Goal: Task Accomplishment & Management: Manage account settings

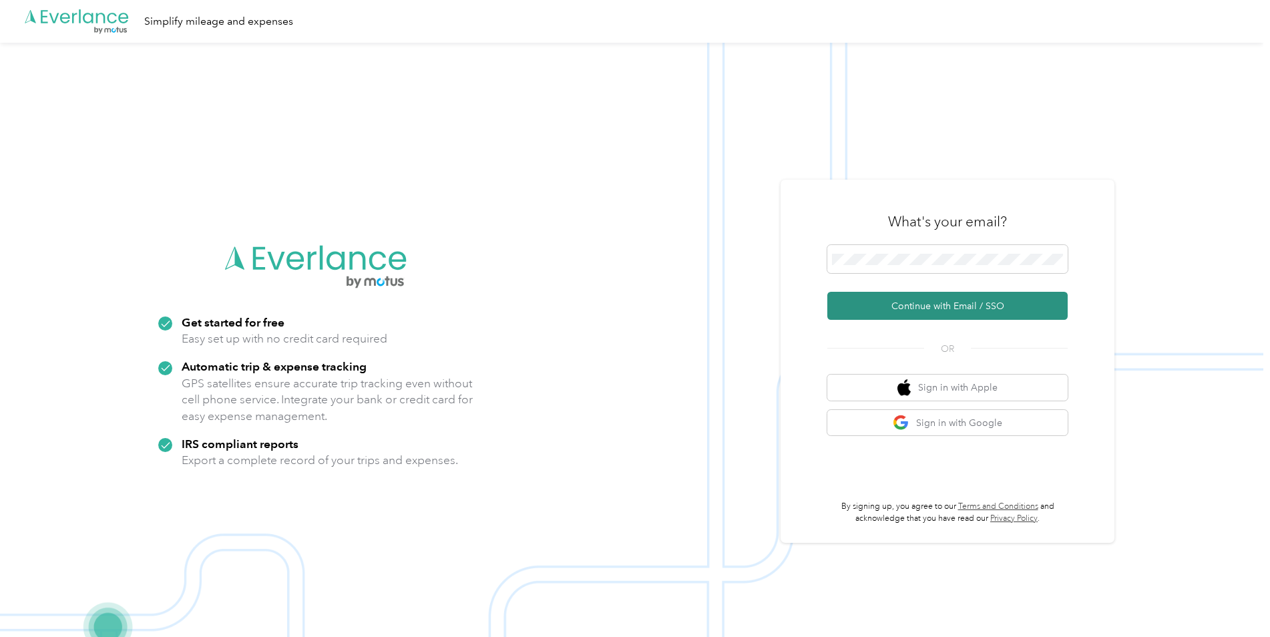
click at [933, 301] on button "Continue with Email / SSO" at bounding box center [947, 306] width 240 height 28
click at [827, 292] on button "Continue with Email / SSO" at bounding box center [947, 306] width 240 height 28
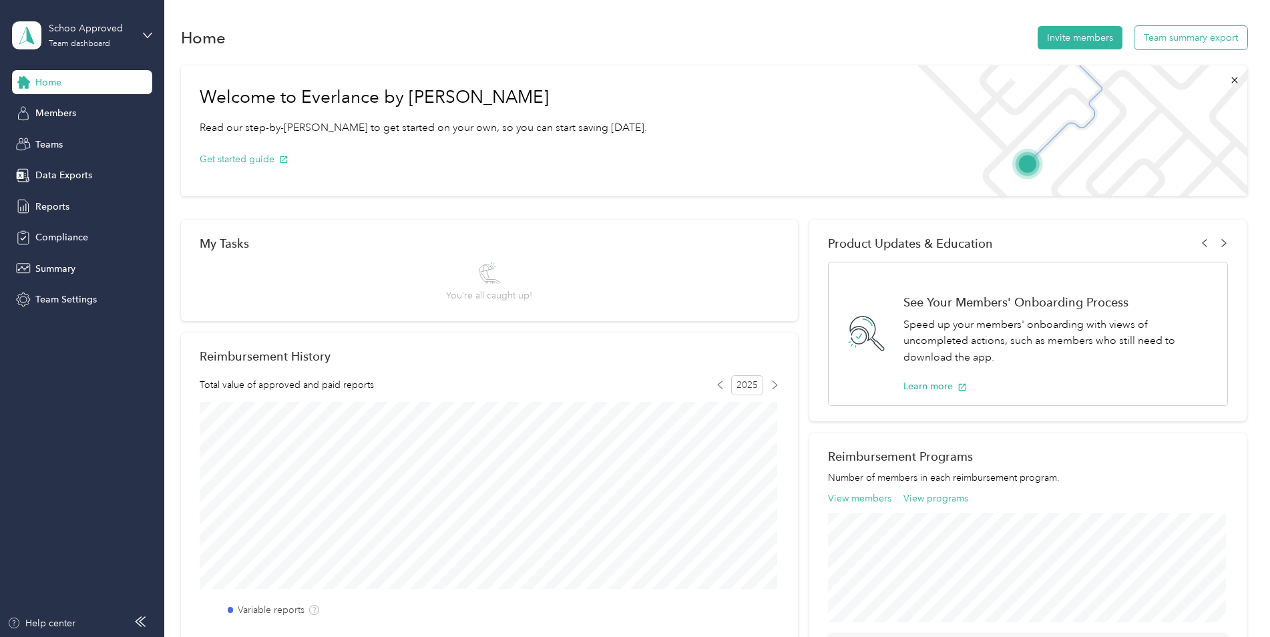
click at [1182, 33] on button "Team summary export" at bounding box center [1191, 37] width 113 height 23
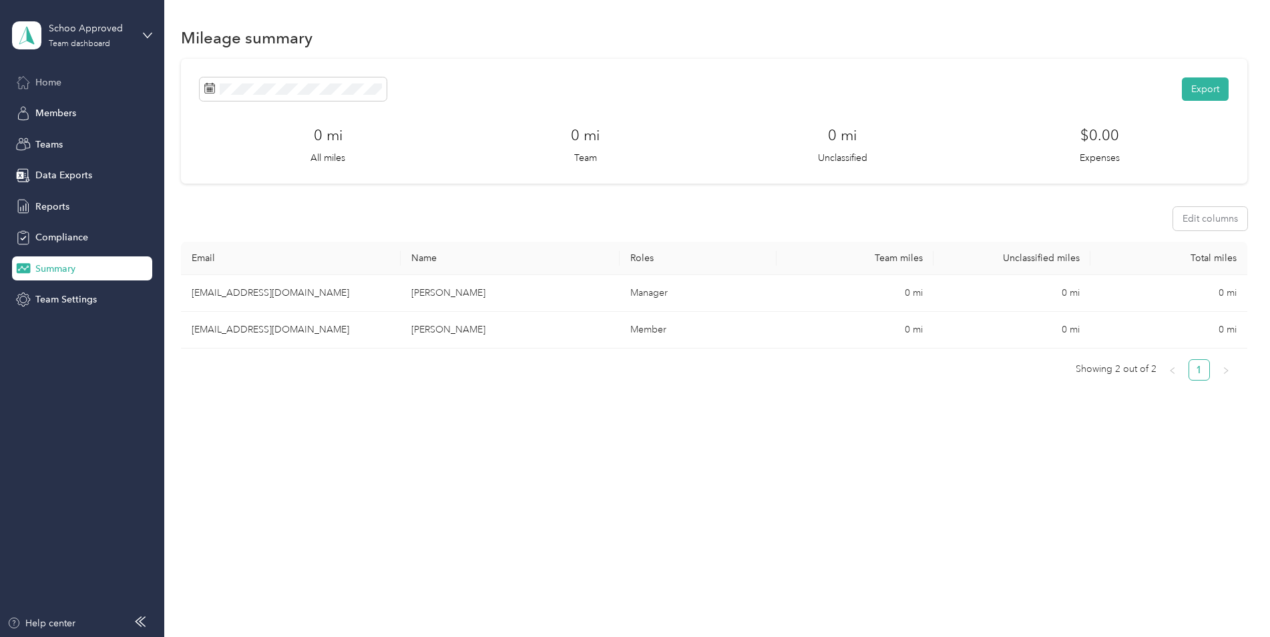
click at [60, 81] on span "Home" at bounding box center [48, 82] width 26 height 14
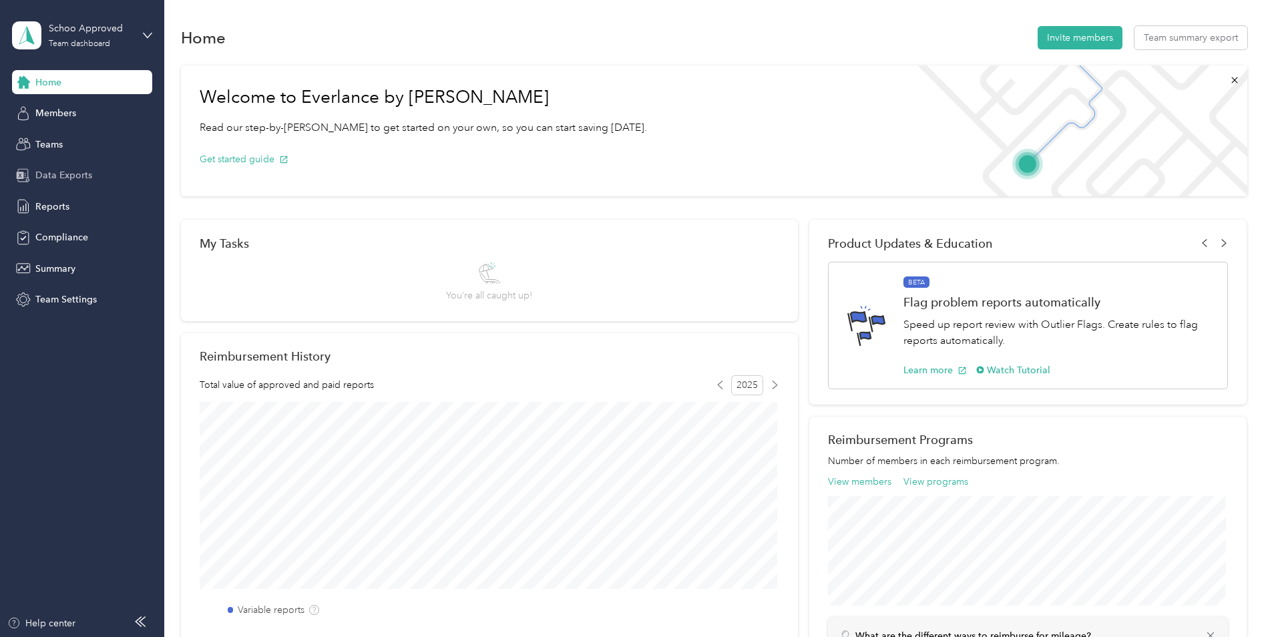
click at [52, 174] on span "Data Exports" at bounding box center [63, 175] width 57 height 14
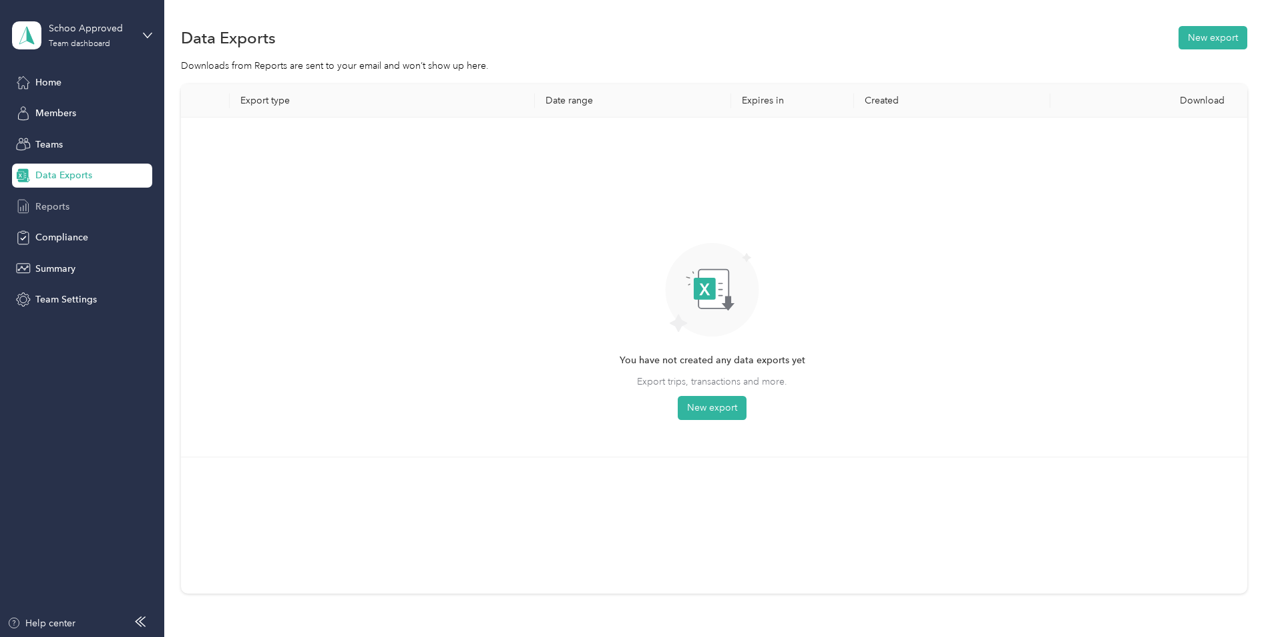
click at [47, 202] on span "Reports" at bounding box center [52, 207] width 34 height 14
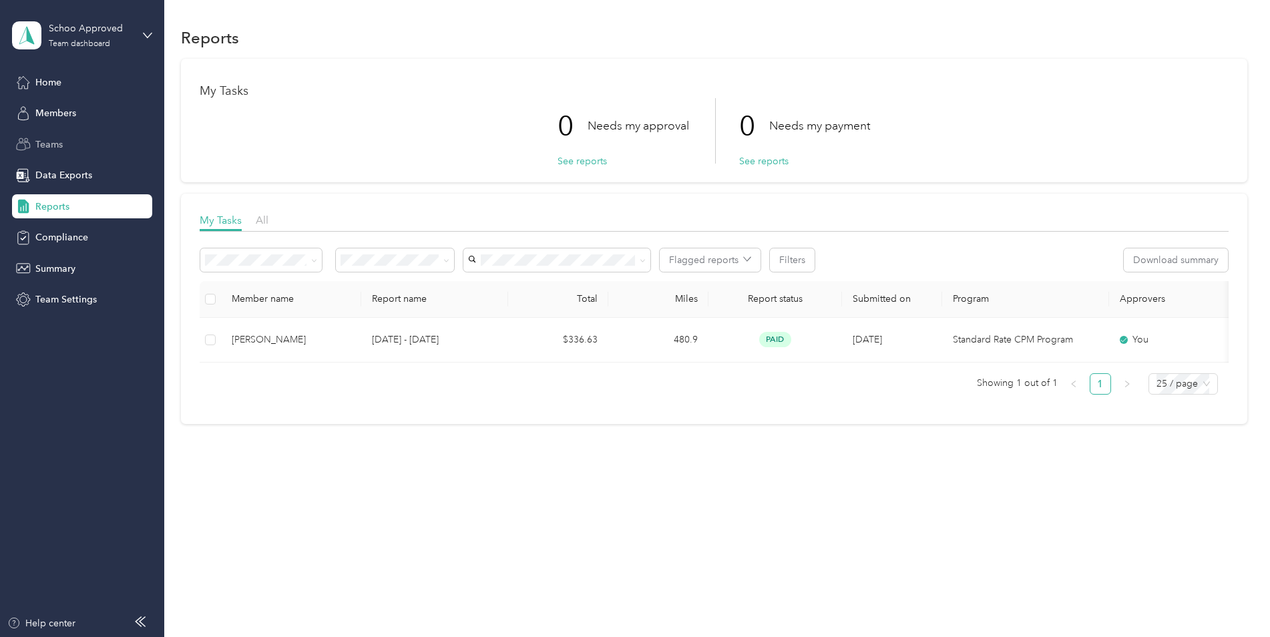
click at [55, 144] on span "Teams" at bounding box center [48, 145] width 27 height 14
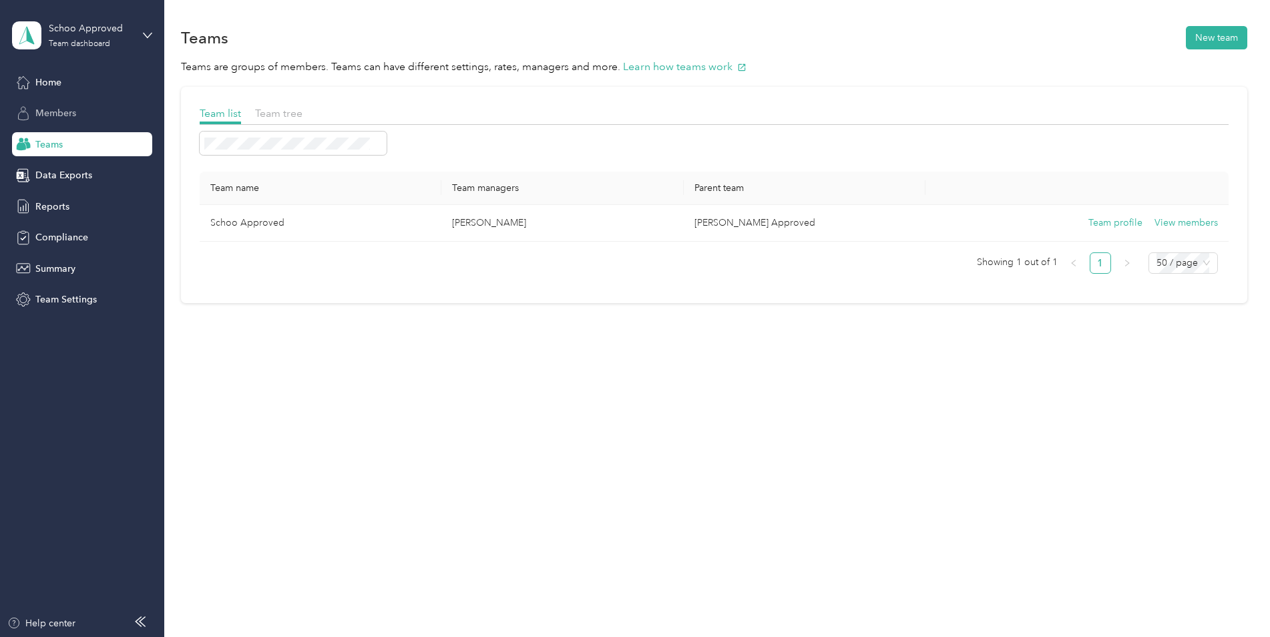
click at [76, 114] on span "Members" at bounding box center [55, 113] width 41 height 14
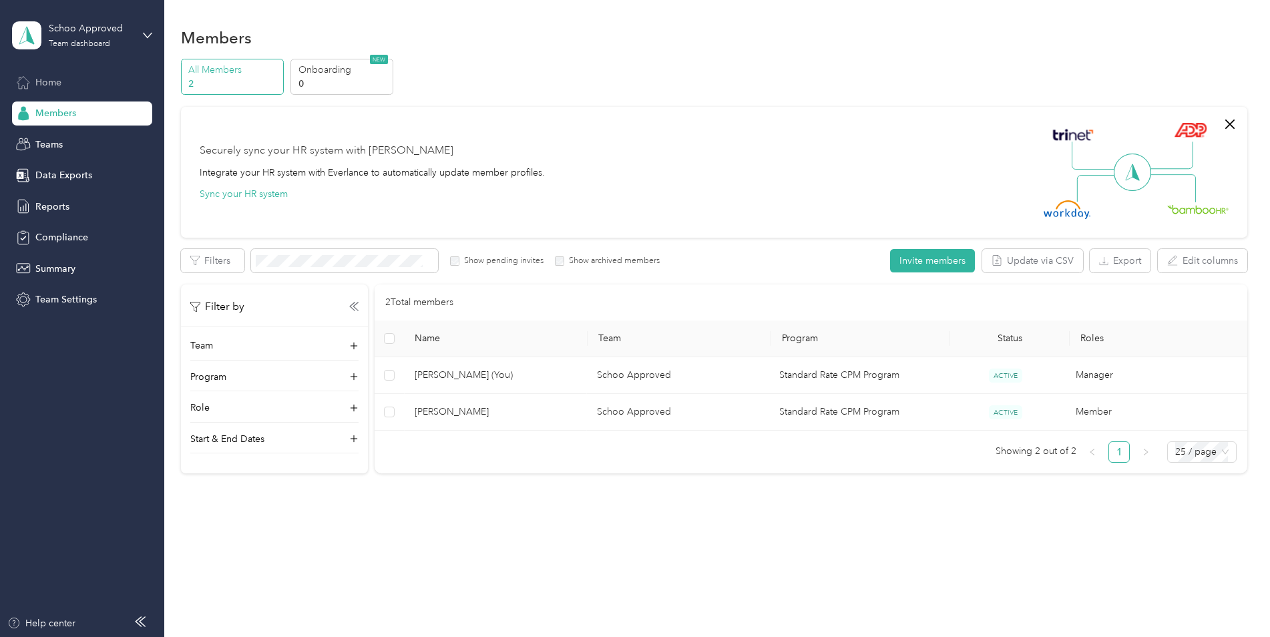
click at [45, 83] on span "Home" at bounding box center [48, 82] width 26 height 14
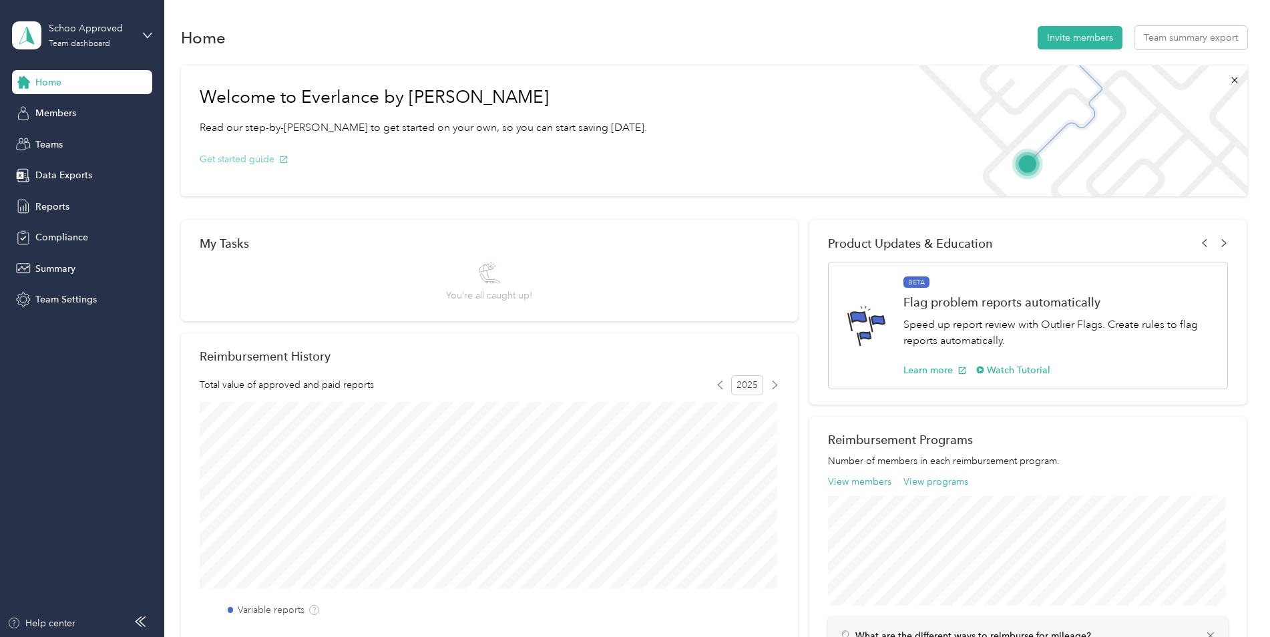
click at [245, 160] on button "Get started guide" at bounding box center [244, 159] width 89 height 14
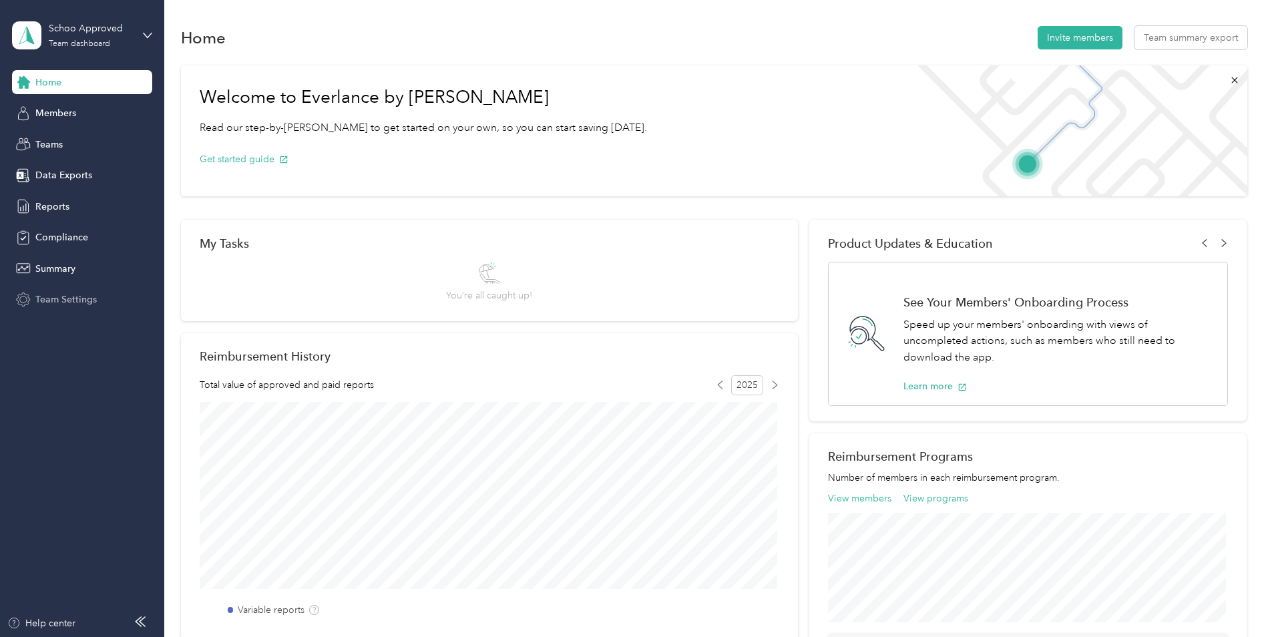
click at [46, 297] on span "Team Settings" at bounding box center [65, 300] width 61 height 14
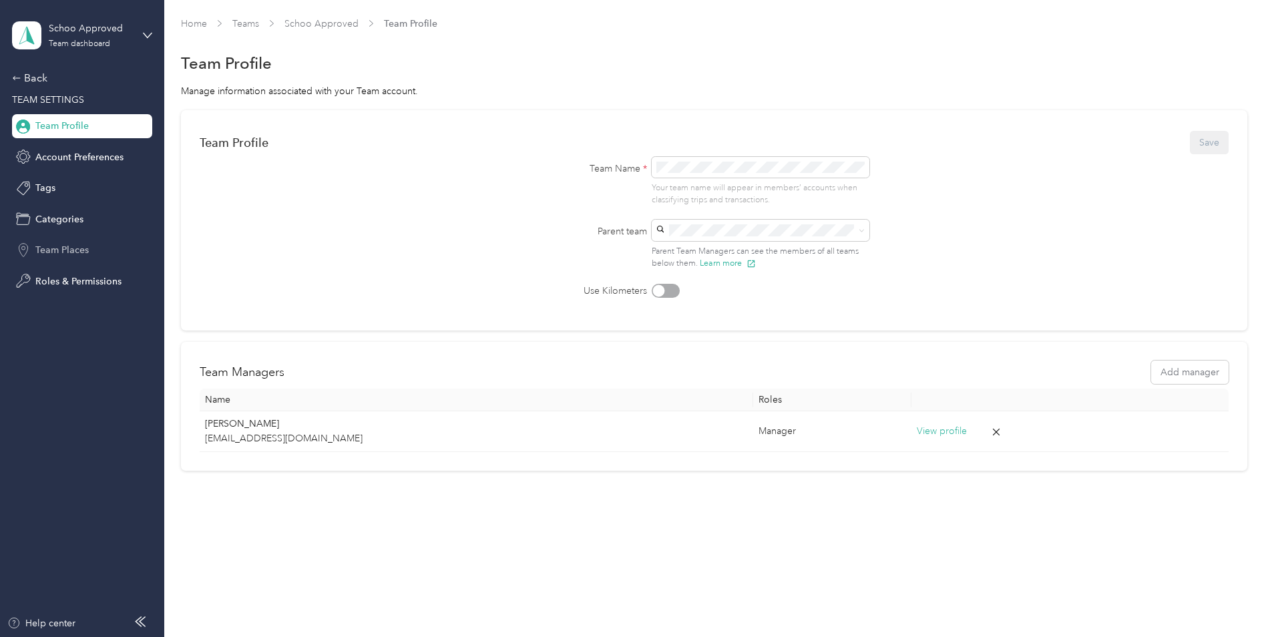
click at [61, 246] on span "Team Places" at bounding box center [61, 250] width 53 height 14
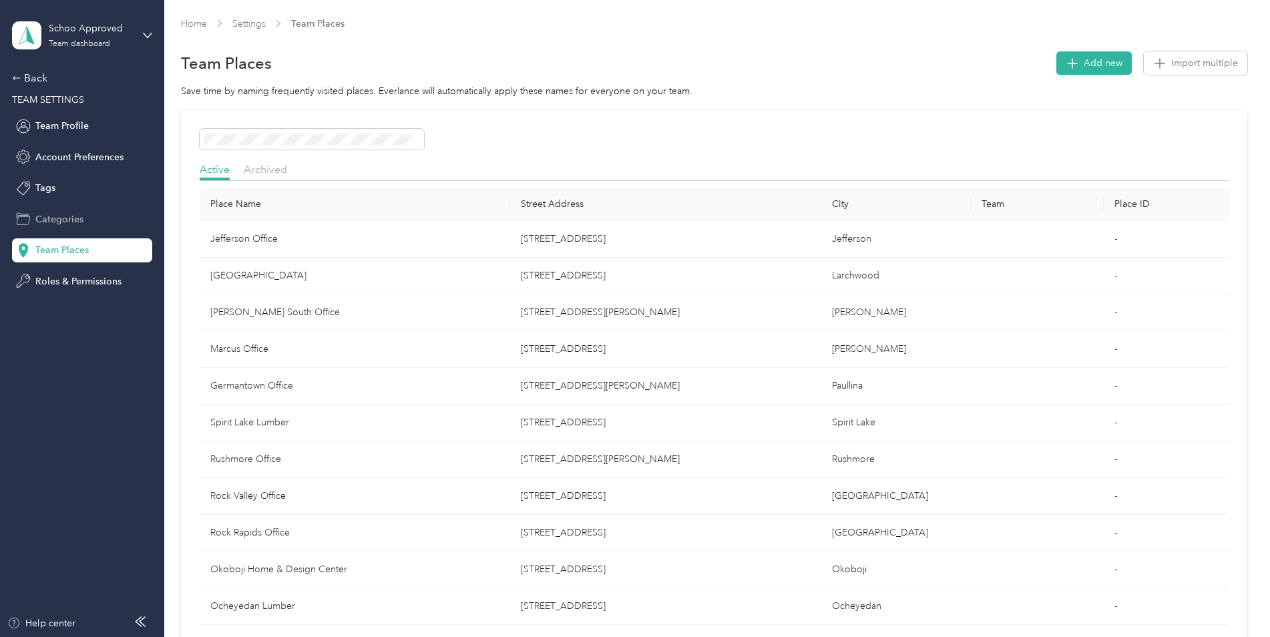
click at [55, 219] on span "Categories" at bounding box center [59, 219] width 48 height 14
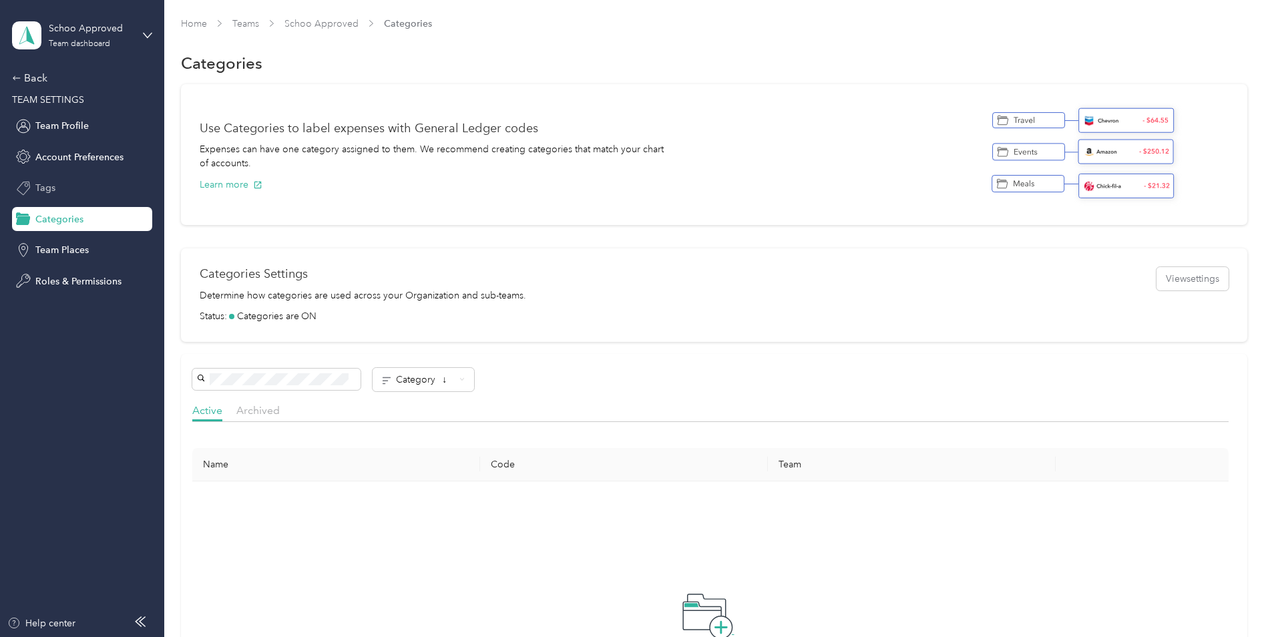
click at [60, 188] on div "Tags" at bounding box center [82, 188] width 140 height 24
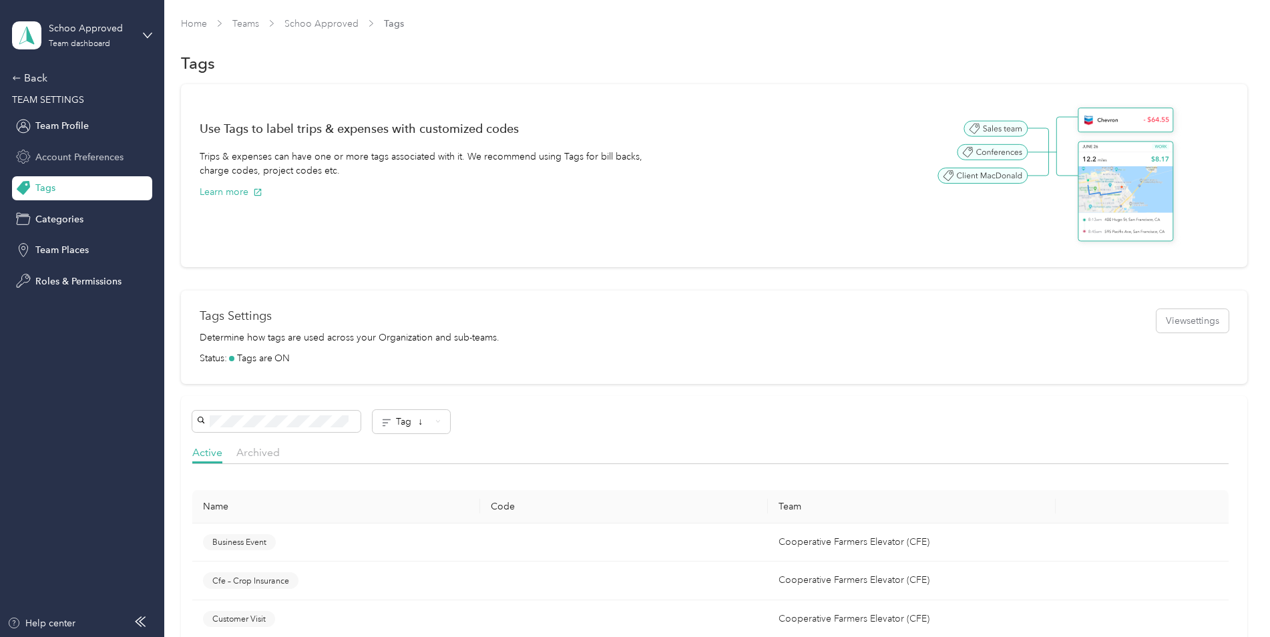
click at [77, 150] on span "Account Preferences" at bounding box center [79, 157] width 88 height 14
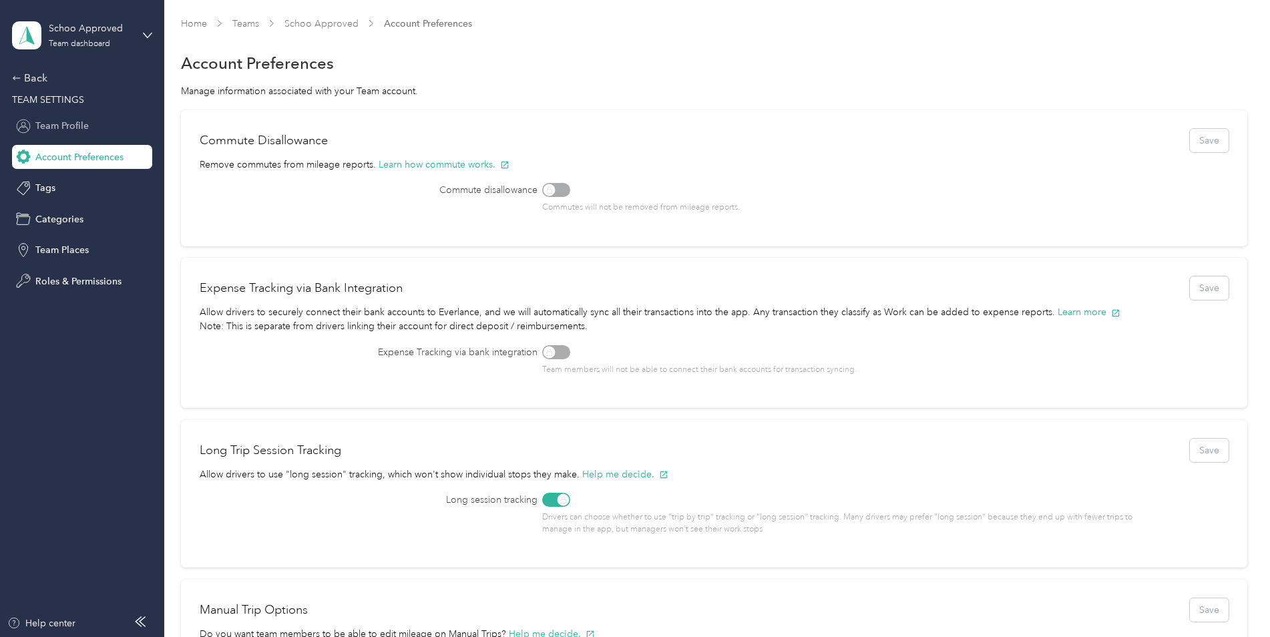
click at [77, 130] on span "Team Profile" at bounding box center [61, 126] width 53 height 14
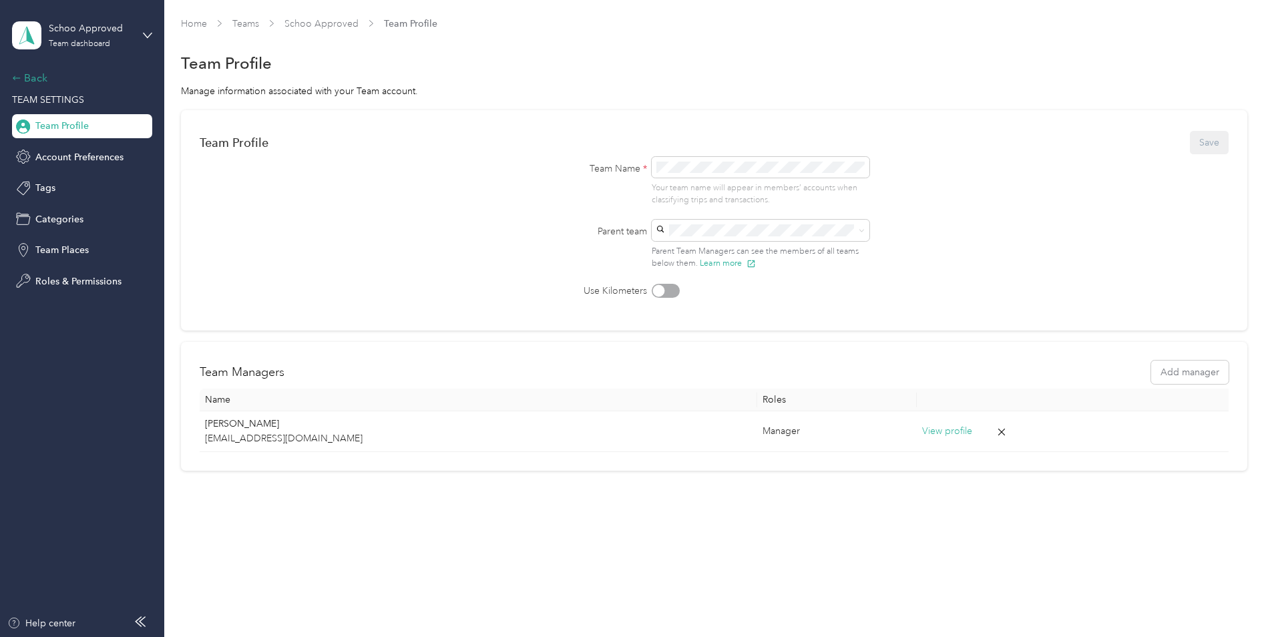
click at [31, 77] on div "Back" at bounding box center [79, 78] width 134 height 16
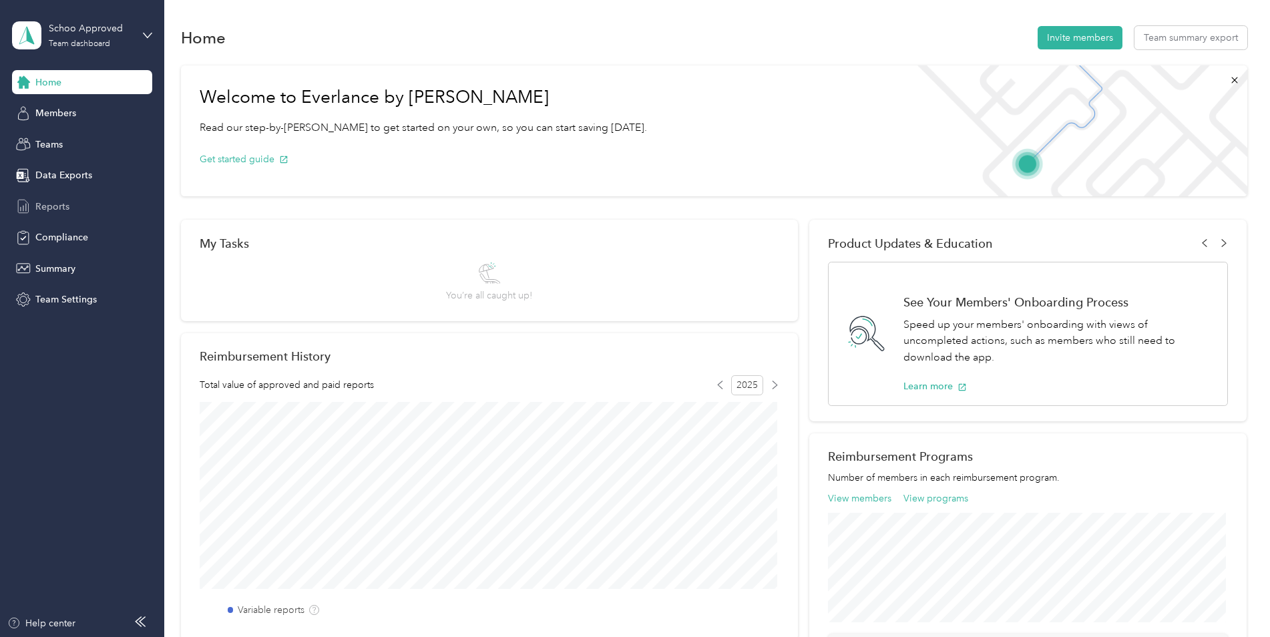
click at [65, 202] on span "Reports" at bounding box center [52, 207] width 34 height 14
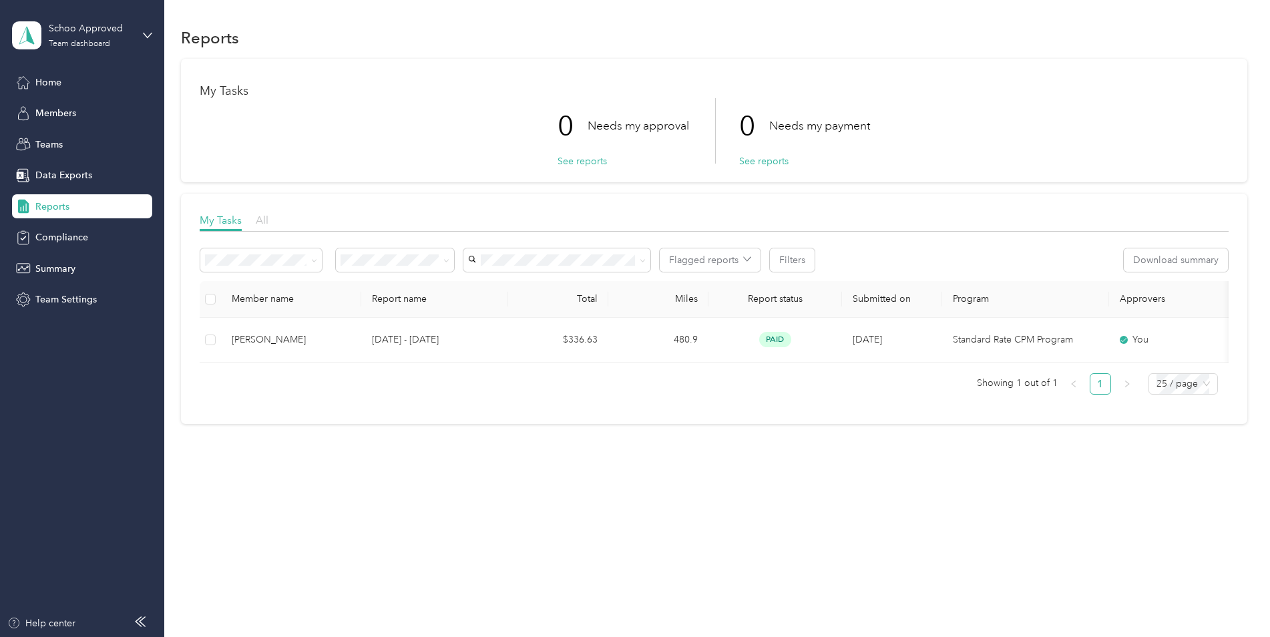
click at [263, 220] on span "All" at bounding box center [262, 220] width 13 height 13
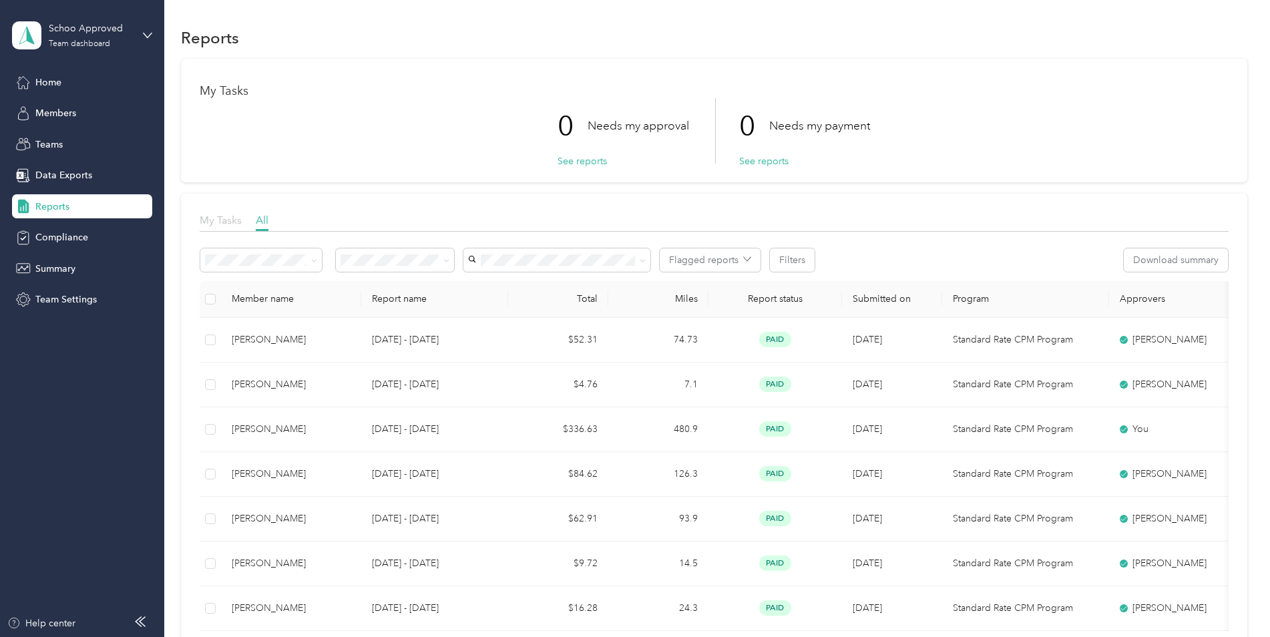
click at [220, 224] on span "My Tasks" at bounding box center [221, 220] width 42 height 13
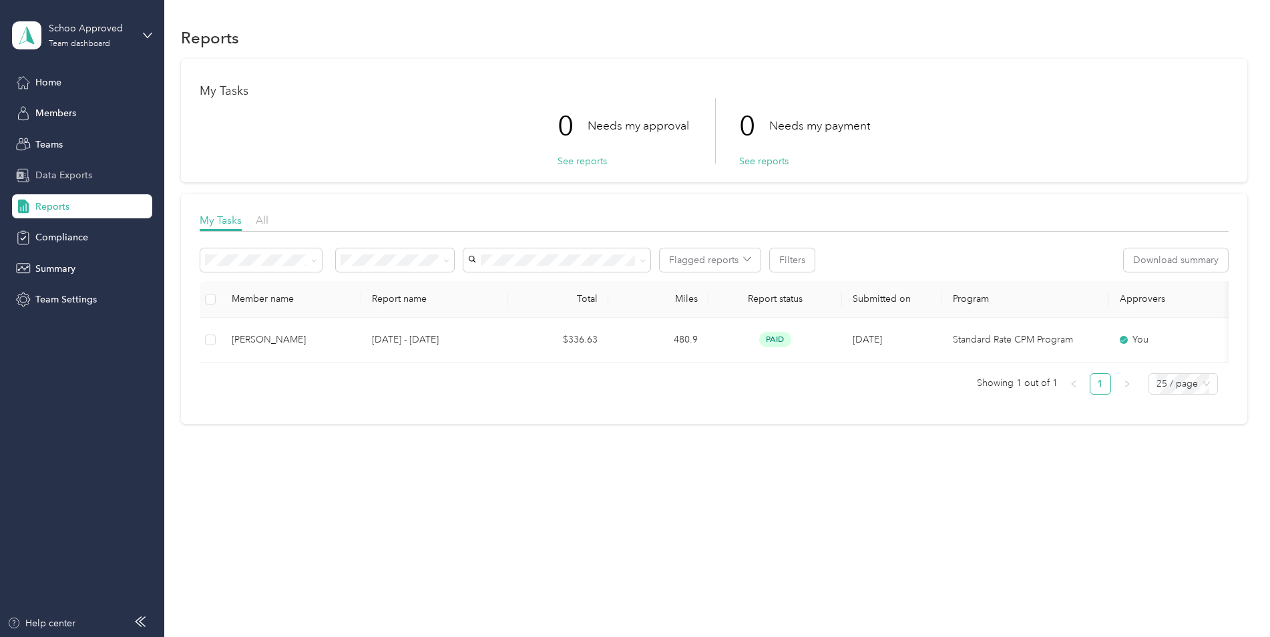
click at [60, 176] on span "Data Exports" at bounding box center [63, 175] width 57 height 14
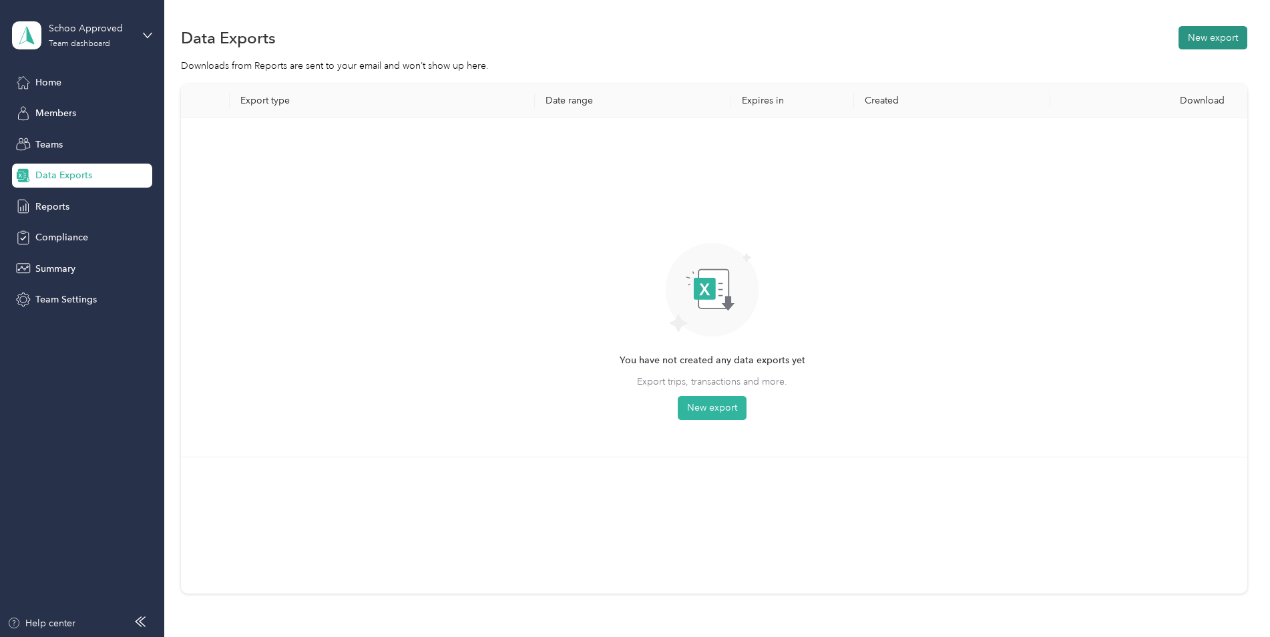
click at [1206, 35] on button "New export" at bounding box center [1213, 37] width 69 height 23
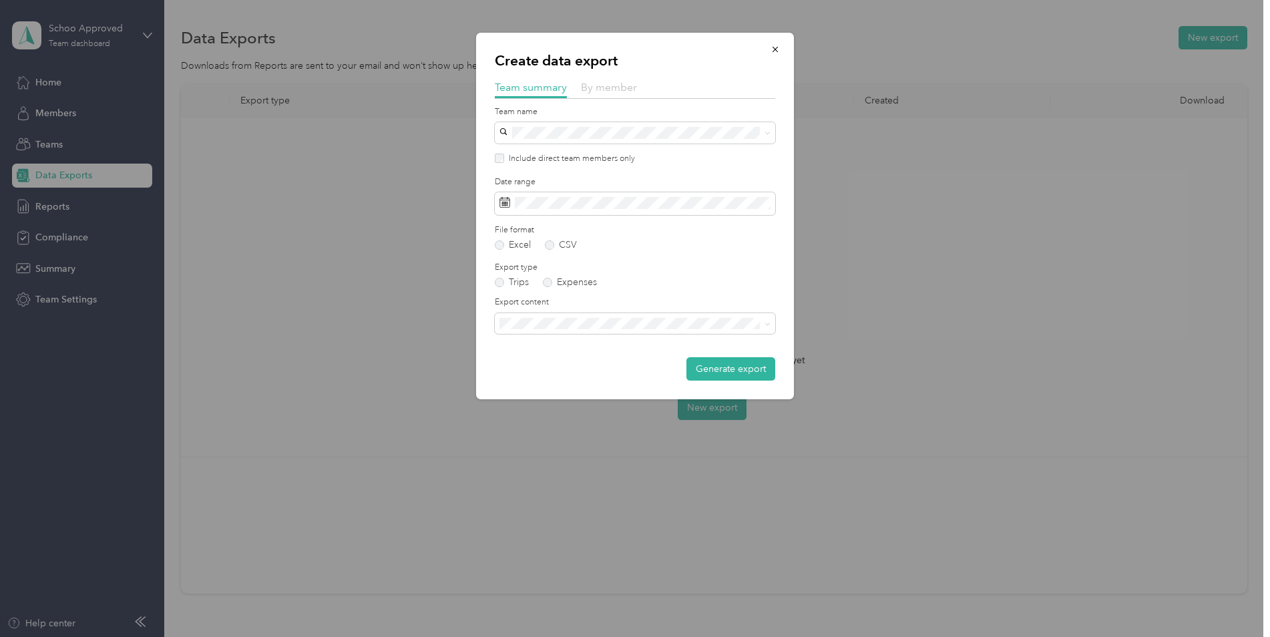
click at [599, 87] on span "By member" at bounding box center [609, 87] width 56 height 13
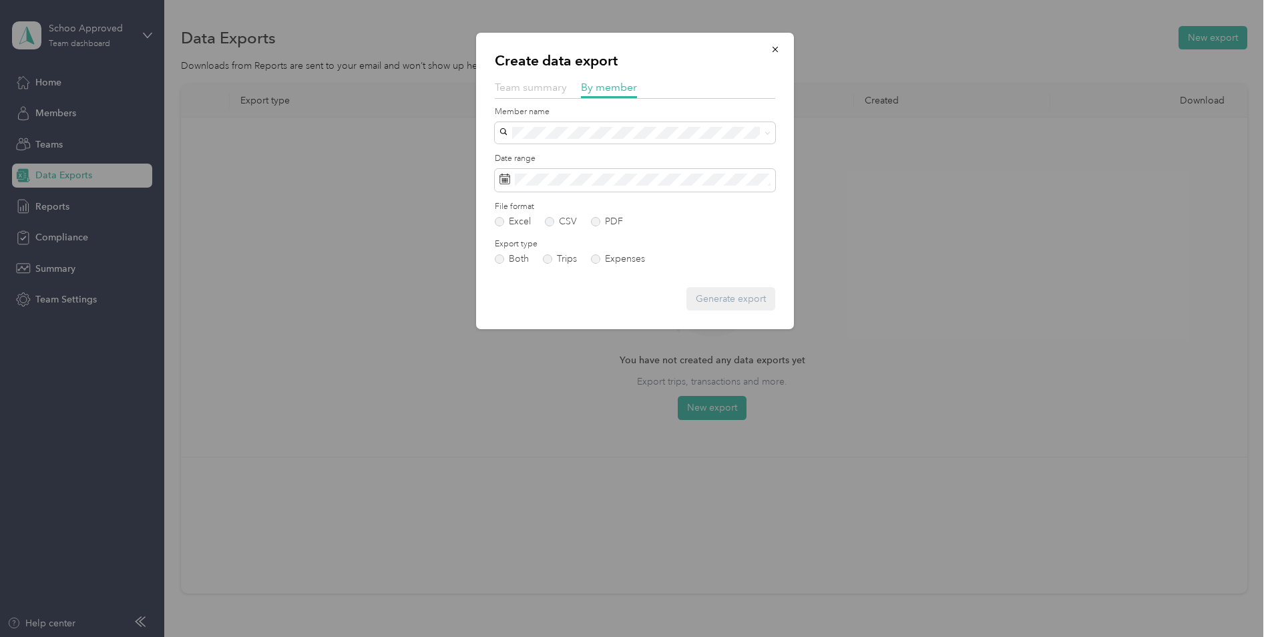
click at [555, 85] on span "Team summary" at bounding box center [531, 87] width 72 height 13
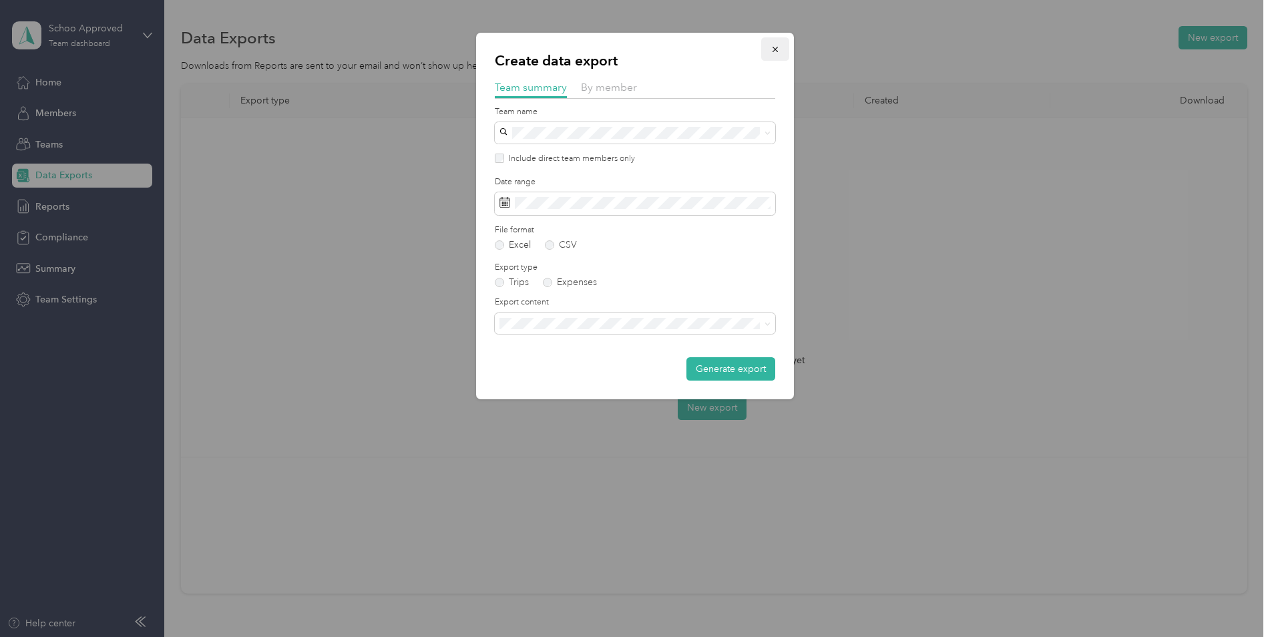
click at [777, 47] on icon "button" at bounding box center [775, 49] width 9 height 9
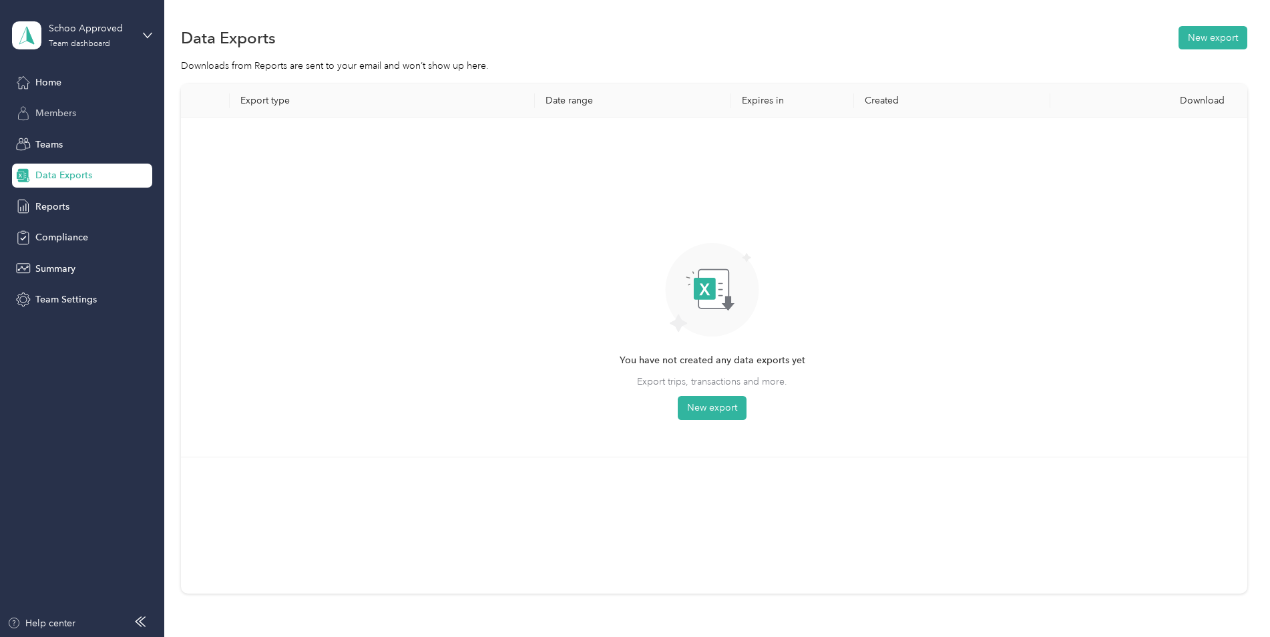
click at [74, 108] on span "Members" at bounding box center [55, 113] width 41 height 14
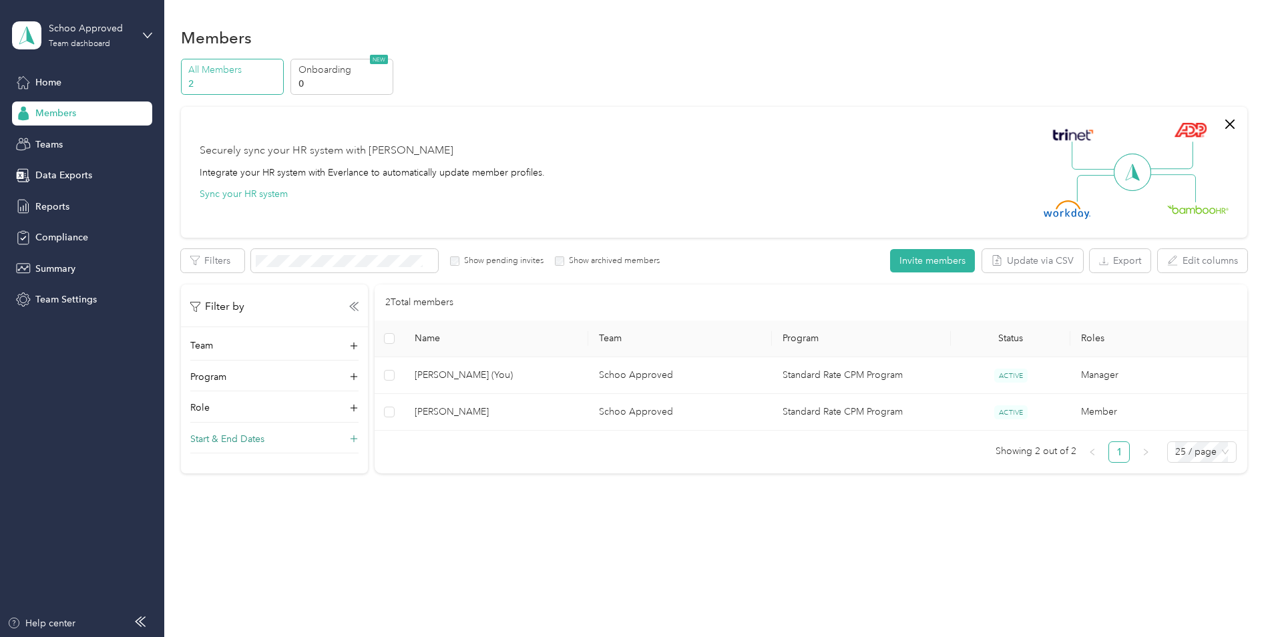
click at [250, 442] on p "Start & End Dates" at bounding box center [227, 439] width 74 height 14
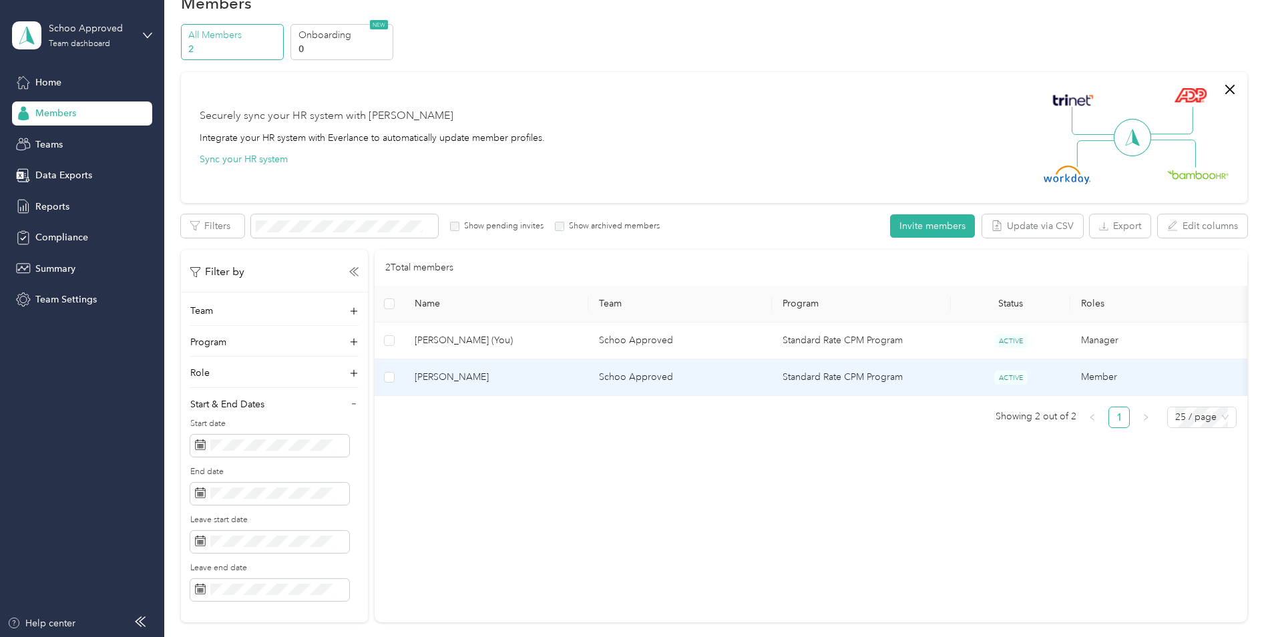
scroll to position [67, 0]
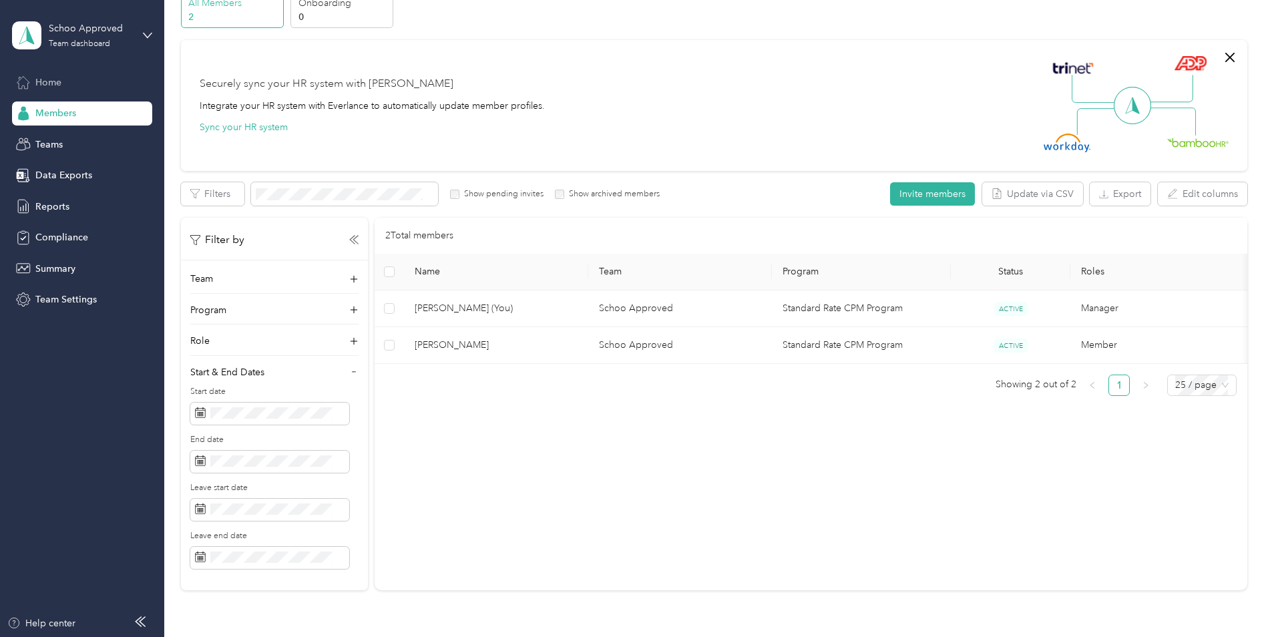
click at [57, 87] on span "Home" at bounding box center [48, 82] width 26 height 14
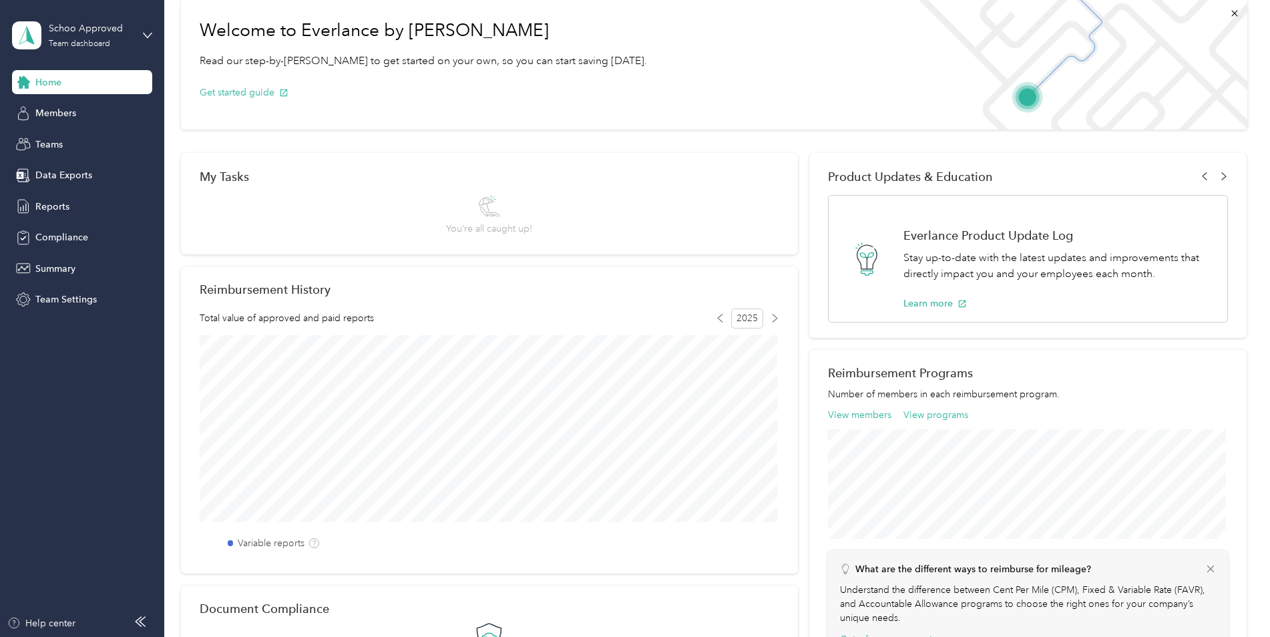
click at [1028, 96] on img at bounding box center [1075, 64] width 343 height 131
click at [61, 210] on span "Reports" at bounding box center [52, 207] width 34 height 14
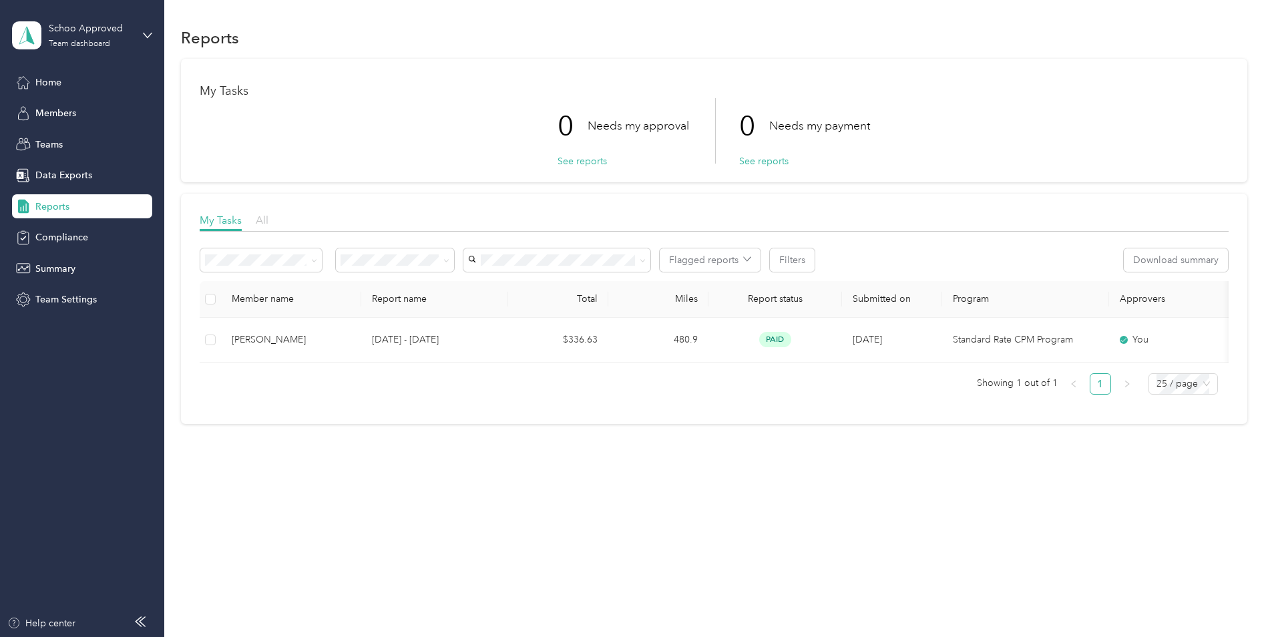
click at [260, 224] on span "All" at bounding box center [262, 220] width 13 height 13
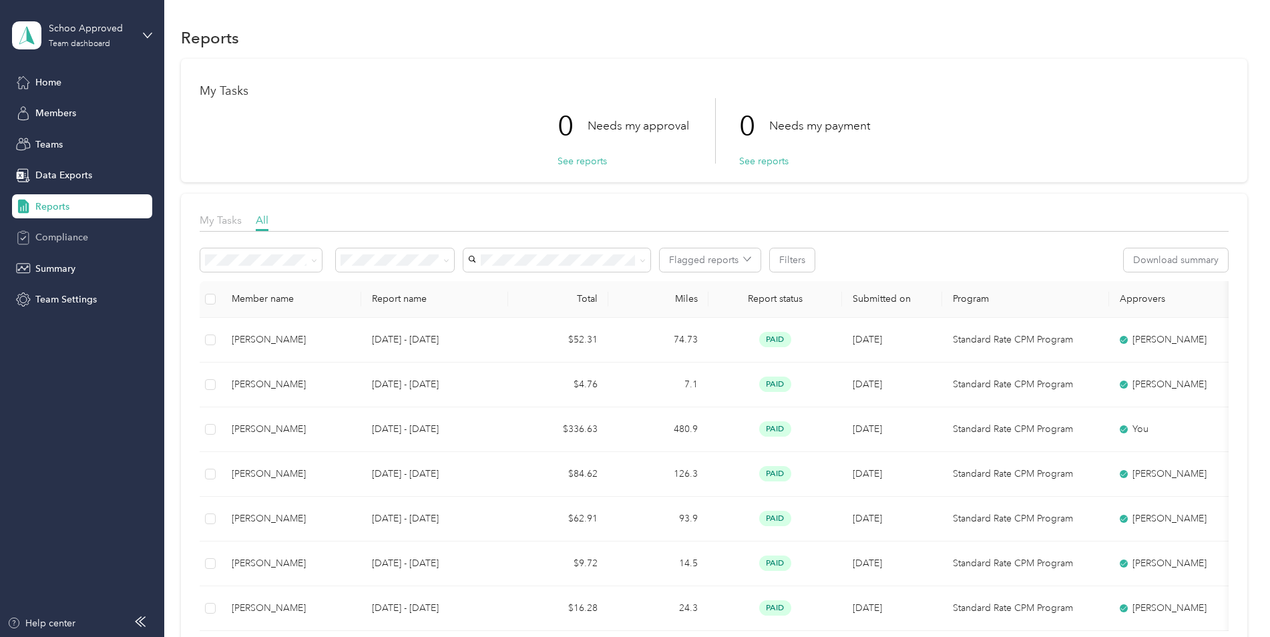
click at [59, 232] on span "Compliance" at bounding box center [61, 237] width 53 height 14
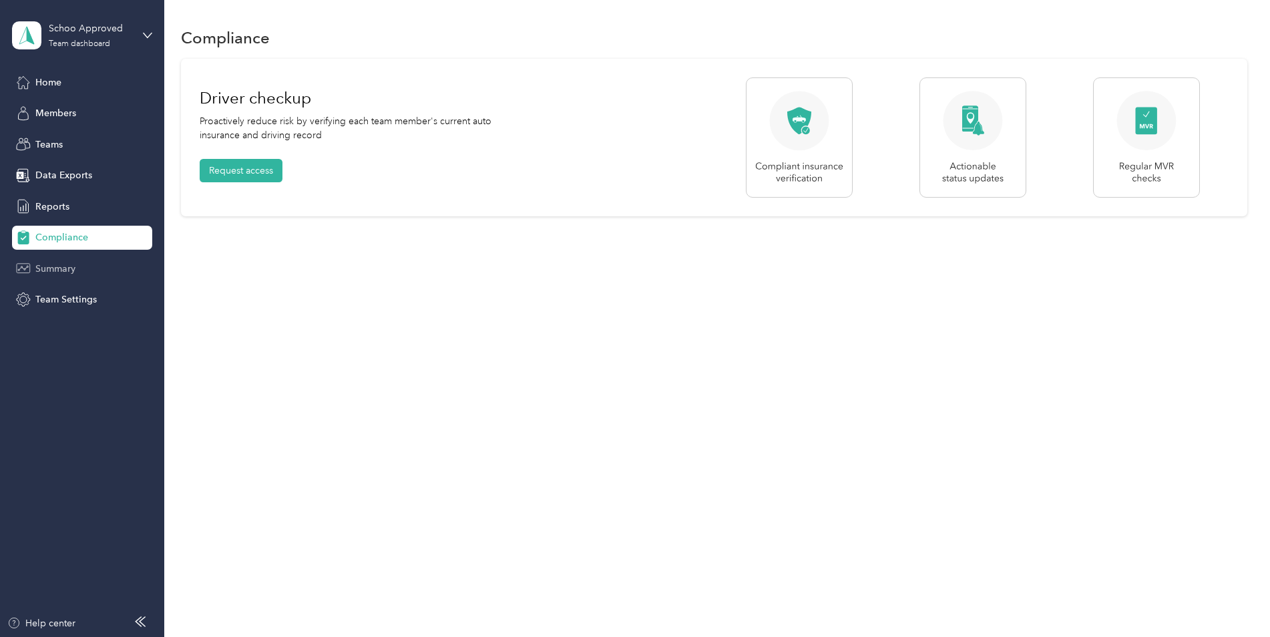
click at [58, 266] on span "Summary" at bounding box center [55, 269] width 40 height 14
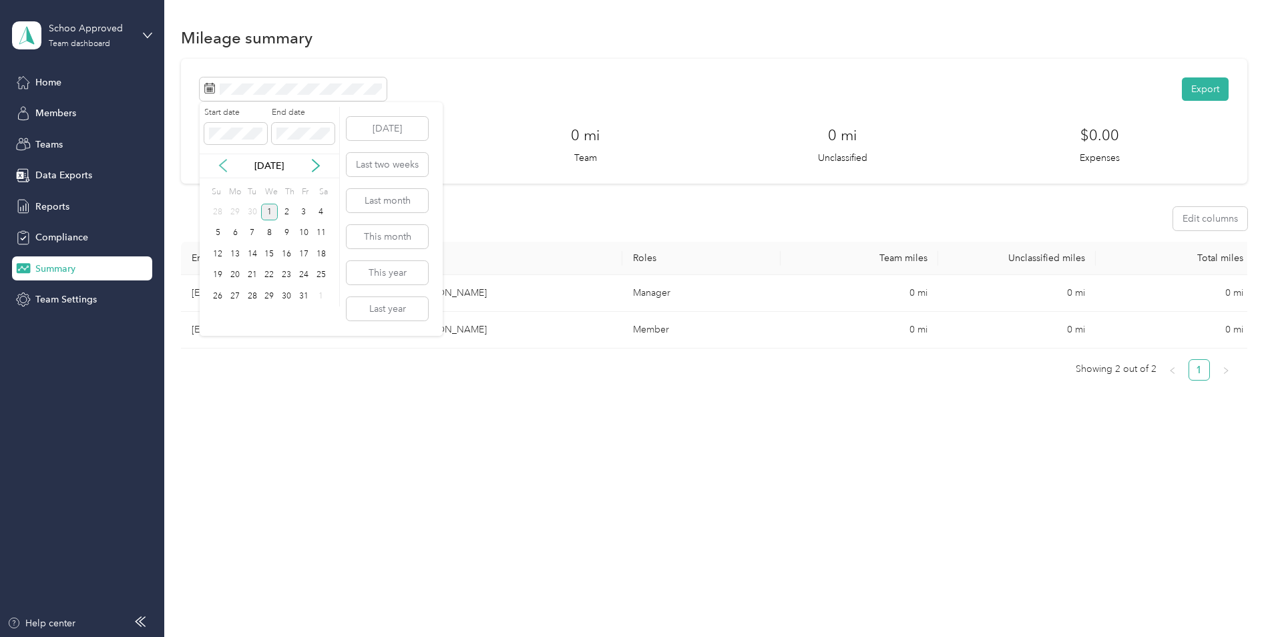
click at [220, 164] on icon at bounding box center [222, 165] width 13 height 13
click at [283, 217] on div "4" at bounding box center [286, 212] width 17 height 17
click at [250, 294] on div "30" at bounding box center [252, 296] width 17 height 17
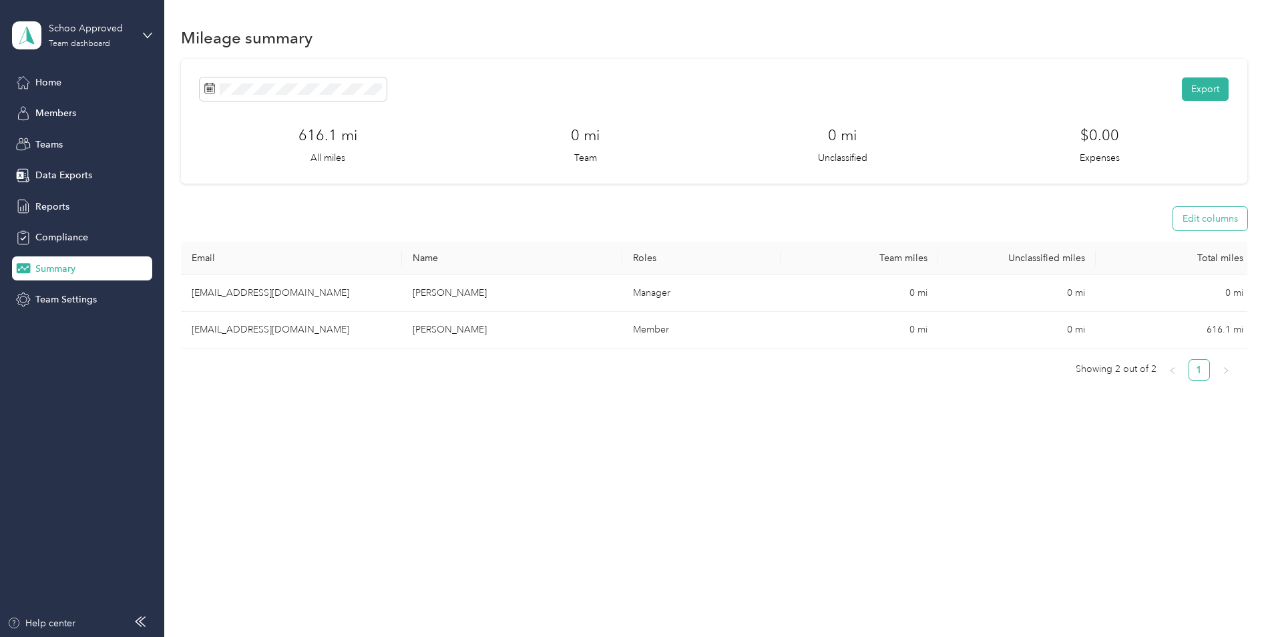
click at [1209, 221] on button "Edit columns" at bounding box center [1210, 218] width 74 height 23
click at [1051, 436] on div "Export 616.1 mi All miles 0 mi Team 0 mi Unclassified $0.00 Expenses Edit colum…" at bounding box center [714, 253] width 1067 height 389
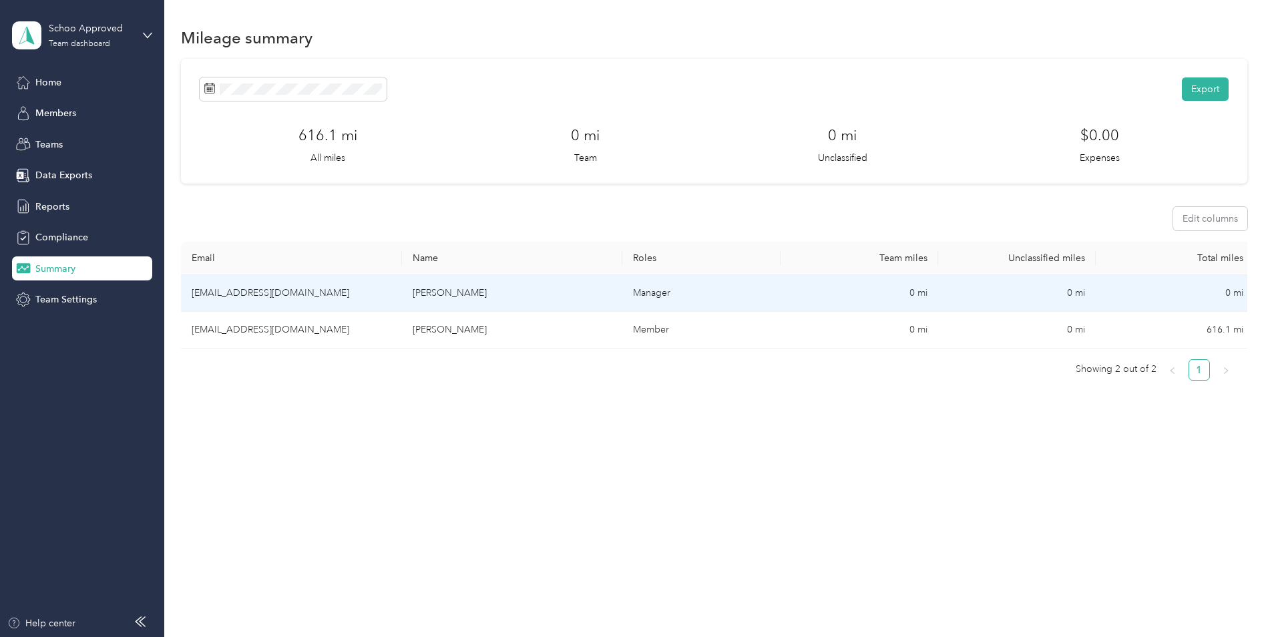
click at [642, 298] on td "Manager" at bounding box center [701, 293] width 158 height 37
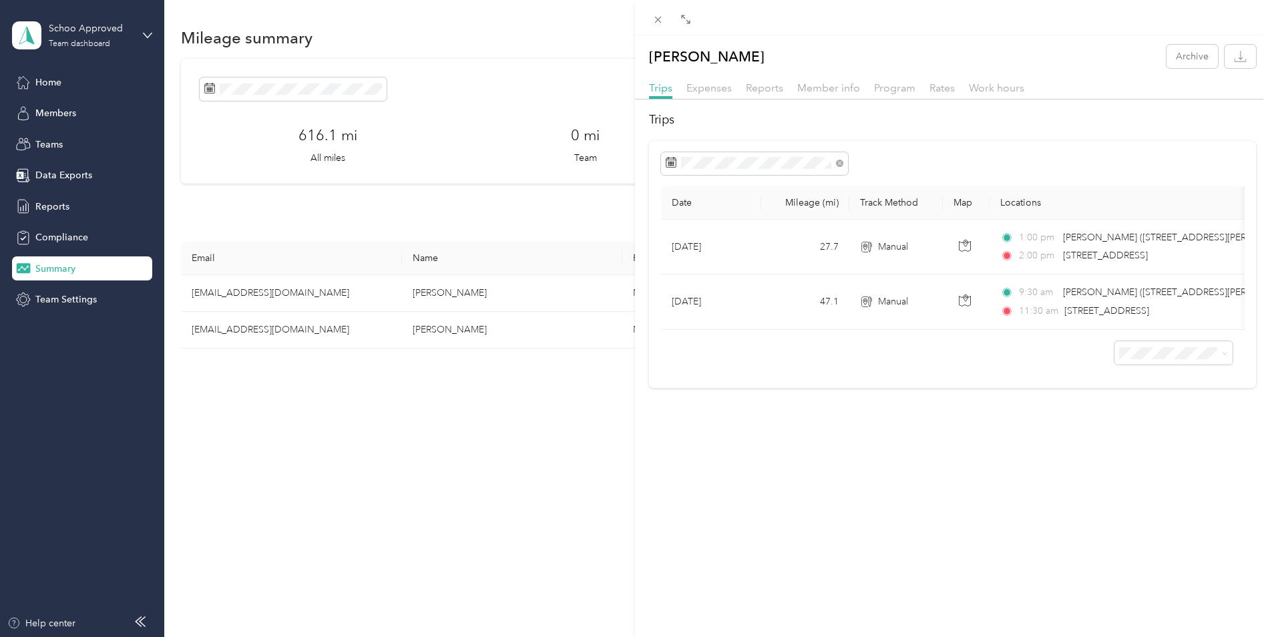
click at [458, 302] on div "[PERSON_NAME] Archive Trips Expenses Reports Member info Program Rates Work hou…" at bounding box center [635, 318] width 1270 height 637
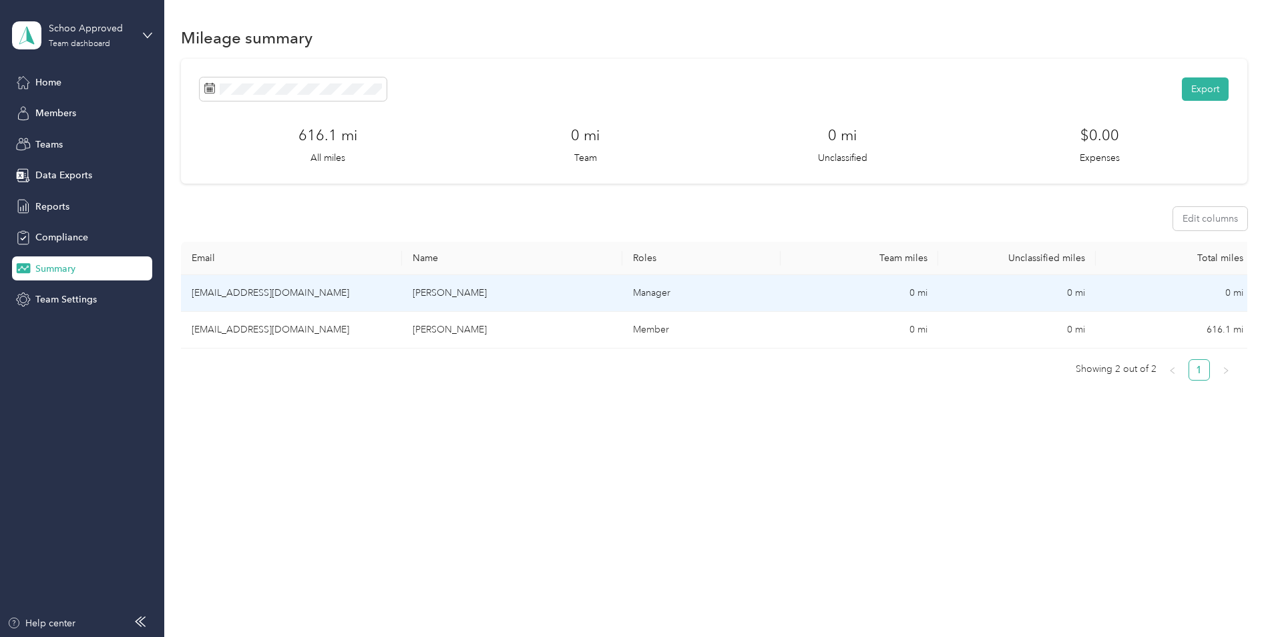
click at [259, 299] on td "[EMAIL_ADDRESS][DOMAIN_NAME]" at bounding box center [291, 293] width 221 height 37
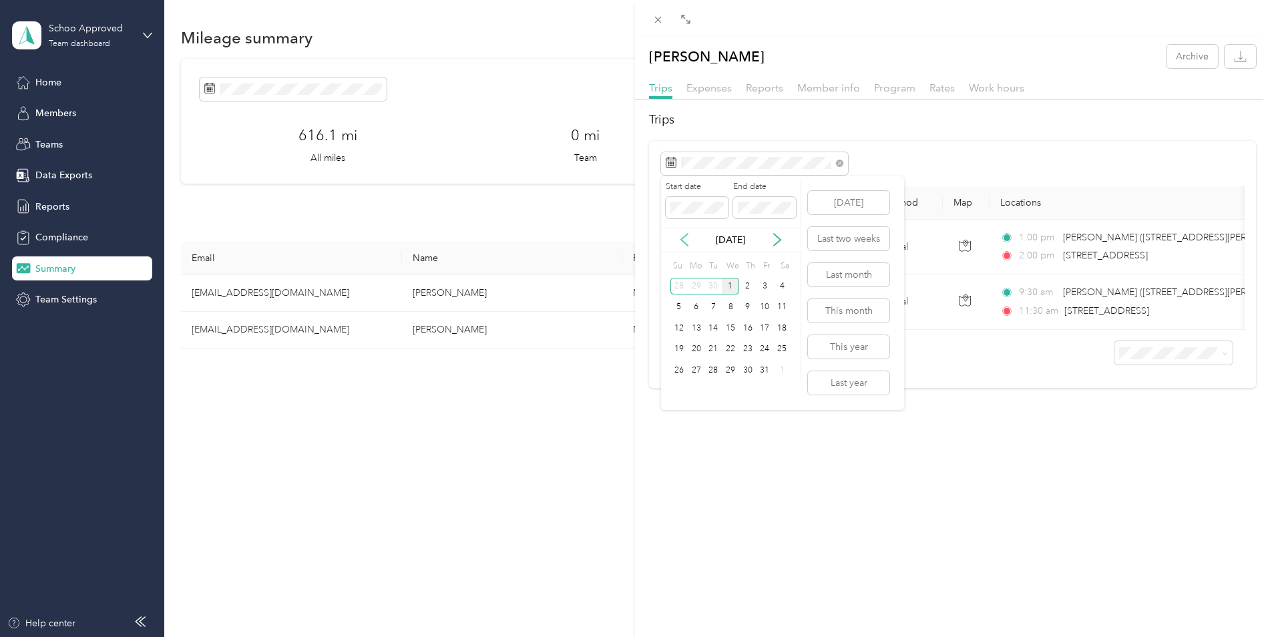
click at [685, 239] on icon at bounding box center [684, 239] width 13 height 13
click at [701, 287] on div "1" at bounding box center [696, 286] width 17 height 17
click at [715, 369] on div "30" at bounding box center [713, 370] width 17 height 17
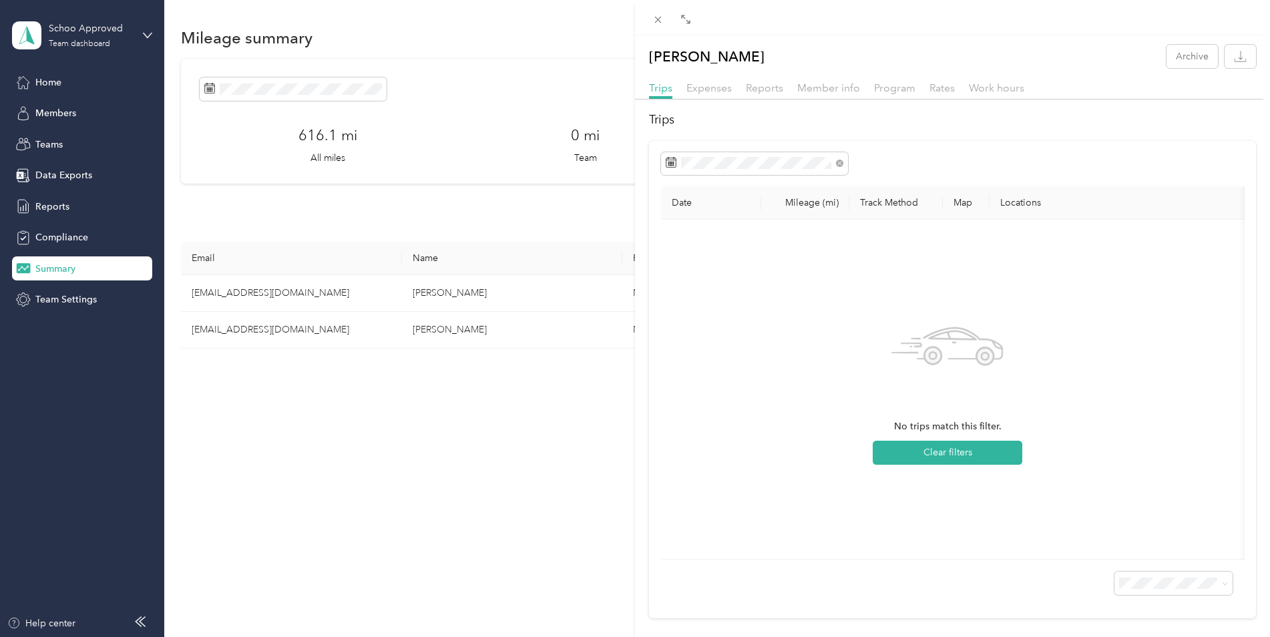
click at [807, 202] on th "Mileage (mi)" at bounding box center [805, 202] width 88 height 33
click at [669, 122] on h2 "Trips" at bounding box center [952, 120] width 607 height 18
click at [650, 22] on span at bounding box center [658, 19] width 19 height 19
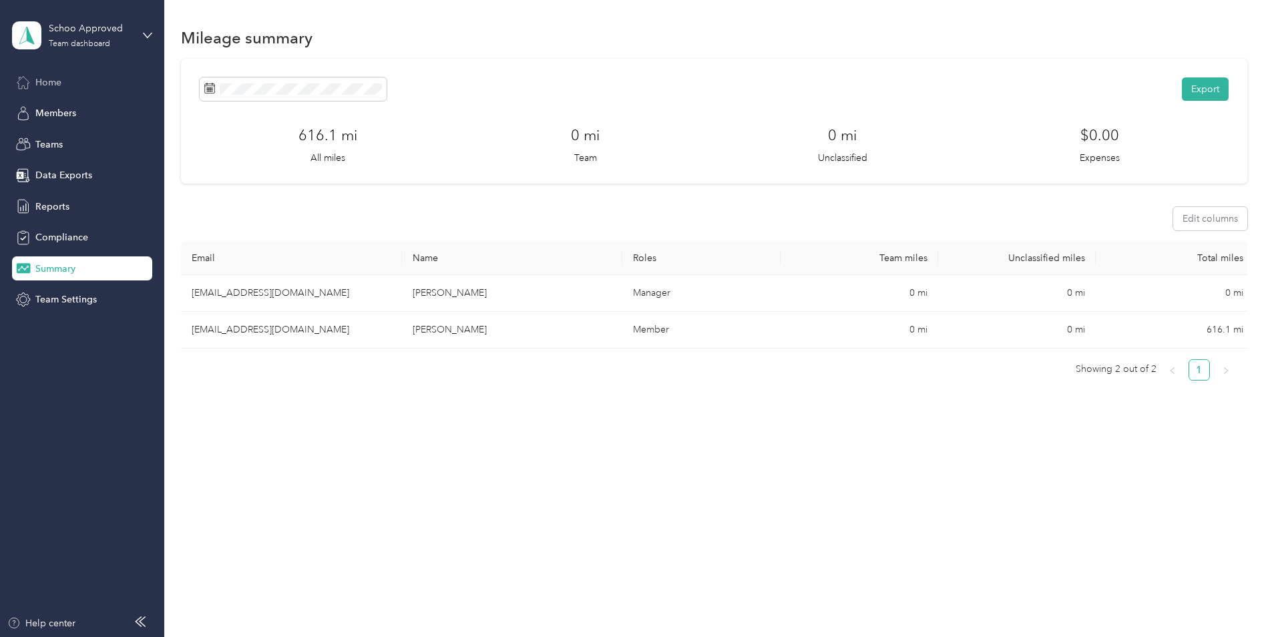
click at [57, 83] on span "Home" at bounding box center [48, 82] width 26 height 14
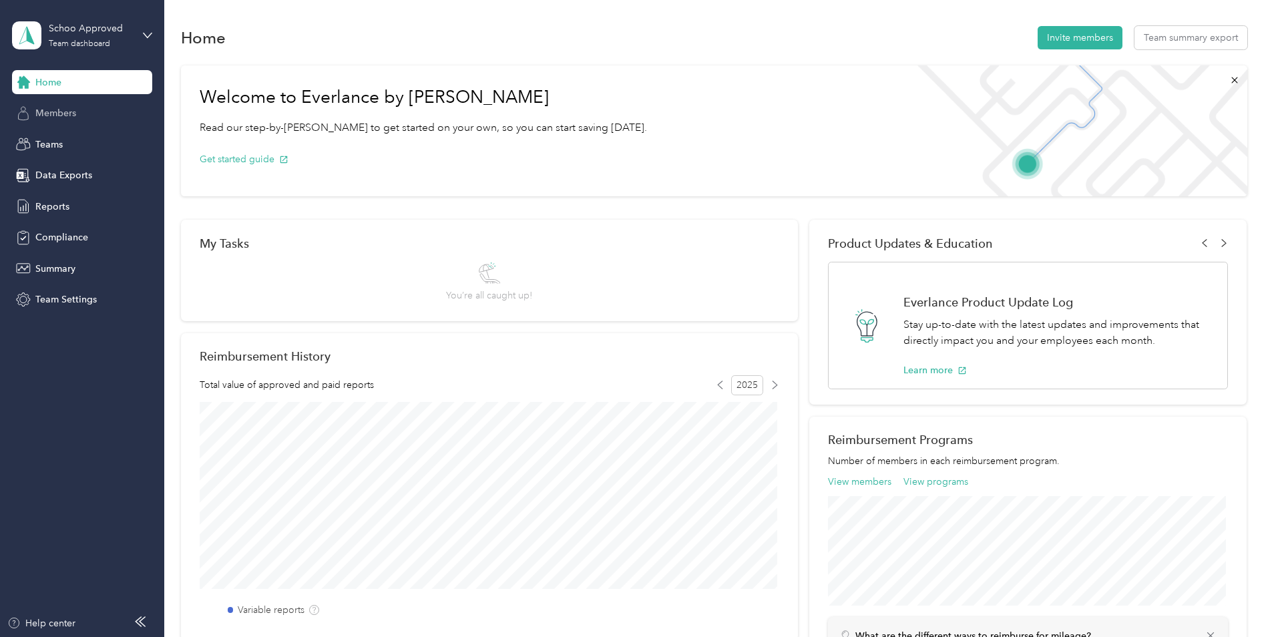
click at [73, 107] on span "Members" at bounding box center [55, 113] width 41 height 14
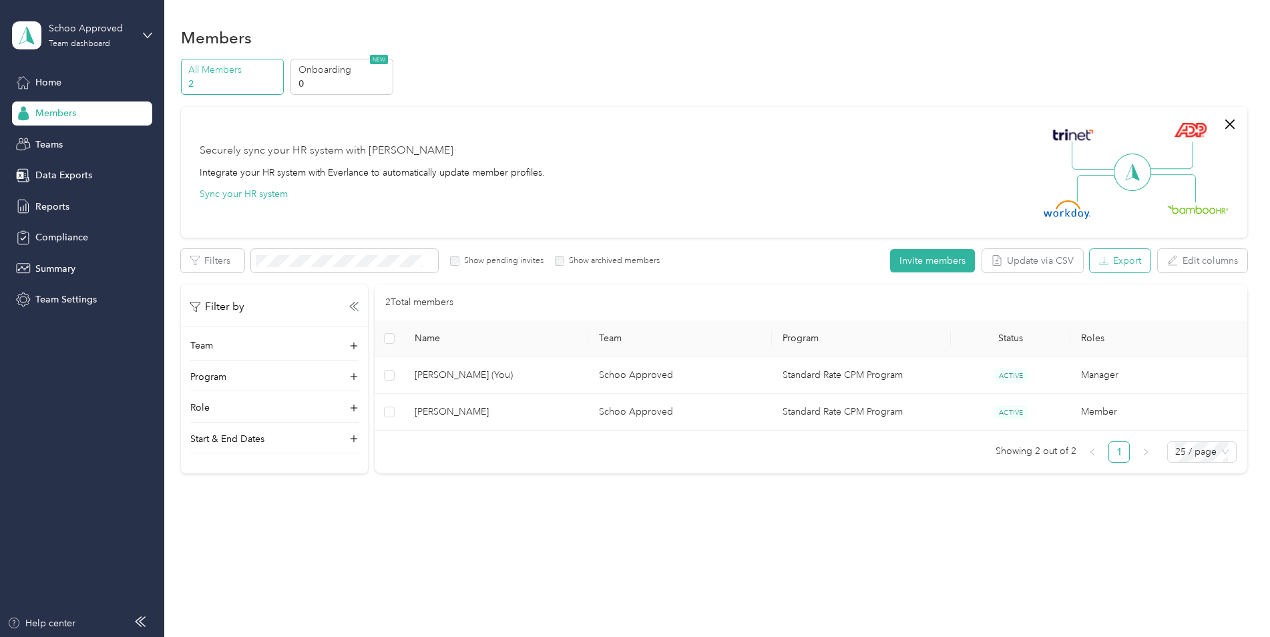
click at [1118, 262] on button "Export" at bounding box center [1120, 260] width 61 height 23
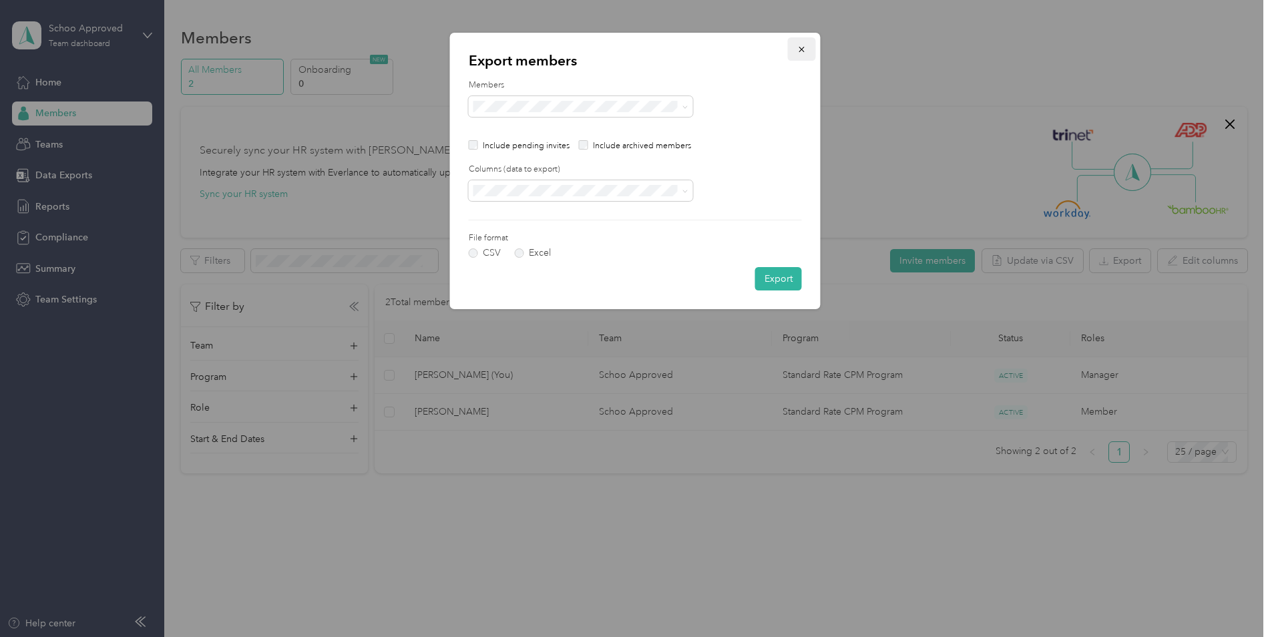
click at [806, 46] on icon "button" at bounding box center [801, 49] width 9 height 9
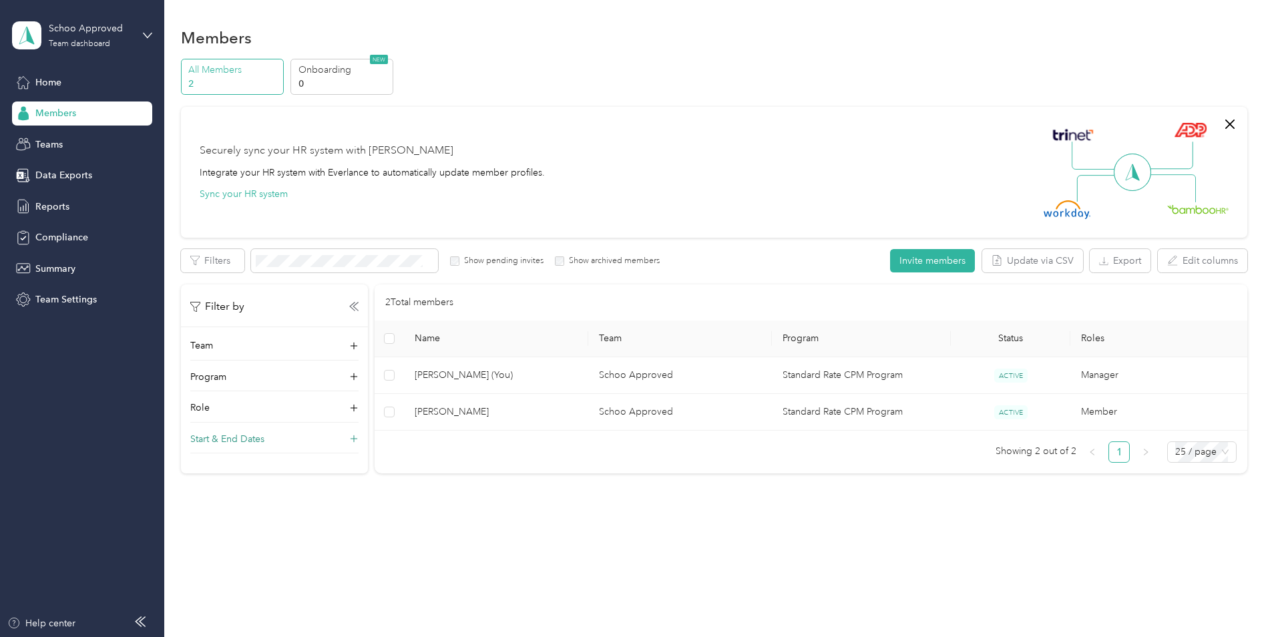
click at [255, 441] on p "Start & End Dates" at bounding box center [227, 439] width 74 height 14
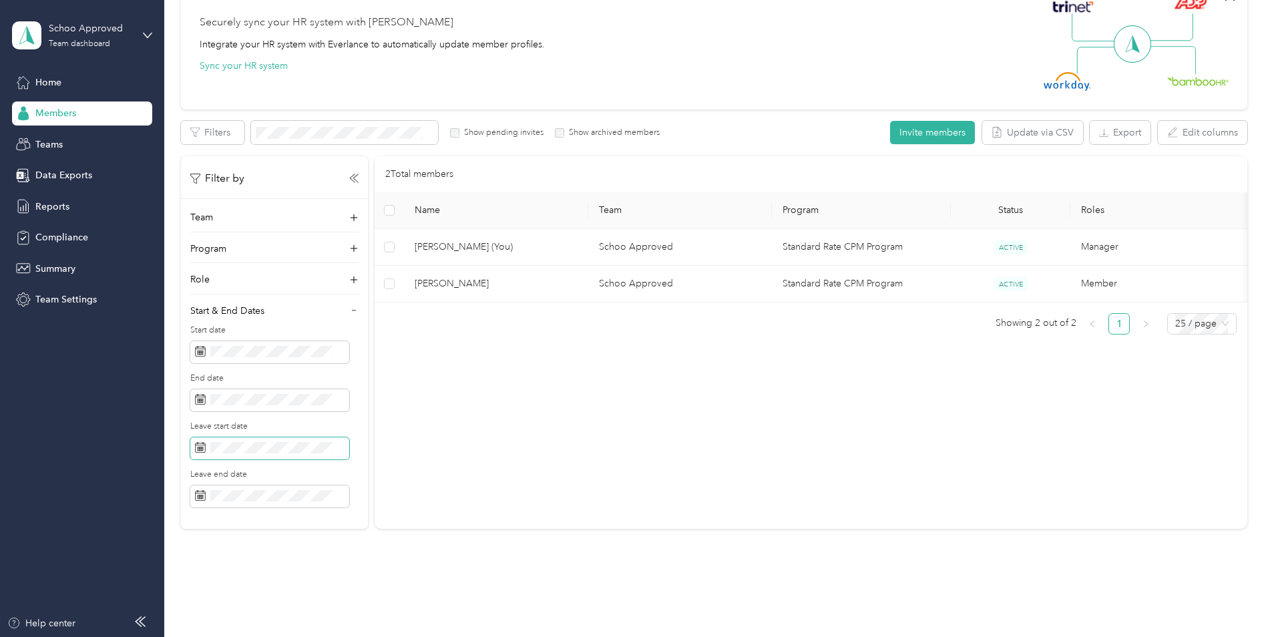
scroll to position [134, 0]
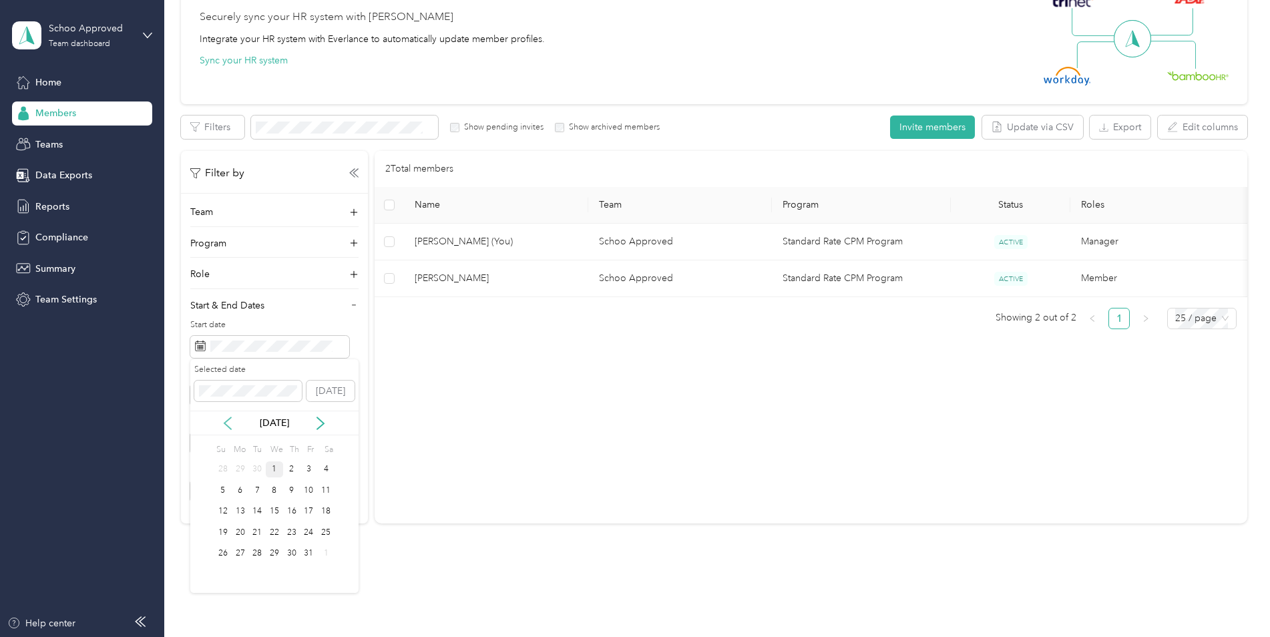
click at [222, 425] on icon at bounding box center [227, 423] width 13 height 13
click at [240, 467] on div "1" at bounding box center [240, 469] width 17 height 17
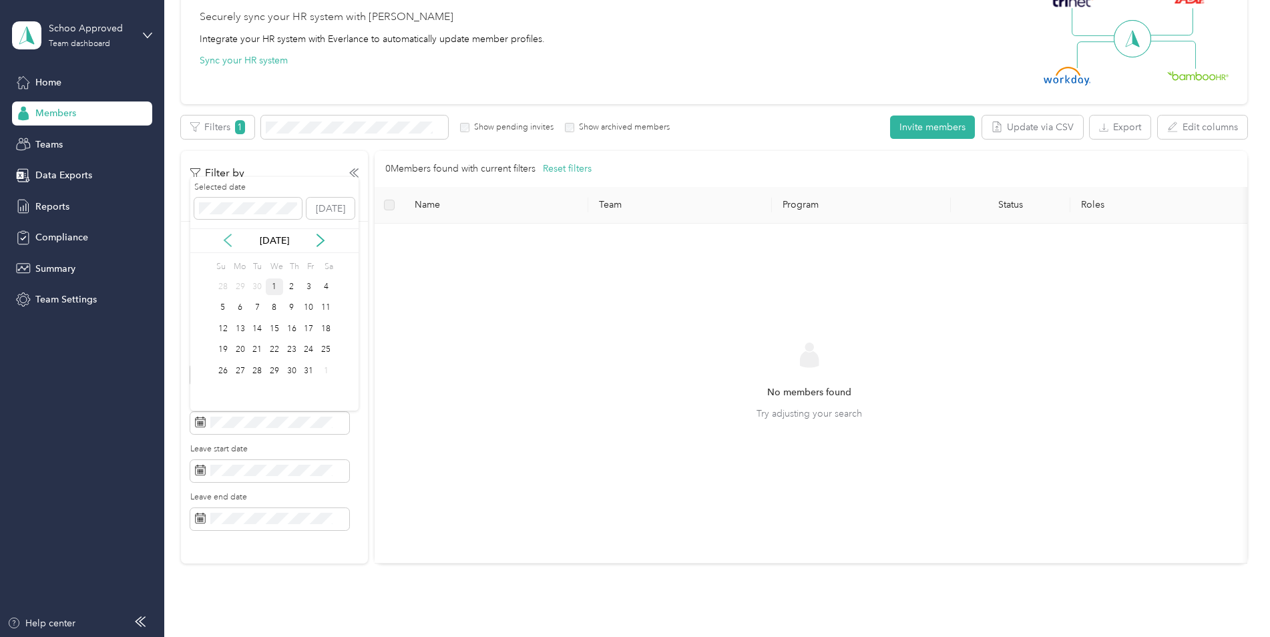
click at [228, 241] on icon at bounding box center [227, 240] width 13 height 13
click at [256, 371] on div "30" at bounding box center [256, 371] width 17 height 17
click at [346, 375] on span at bounding box center [269, 375] width 159 height 23
click at [340, 375] on icon at bounding box center [340, 374] width 7 height 7
click at [343, 423] on icon at bounding box center [340, 422] width 7 height 7
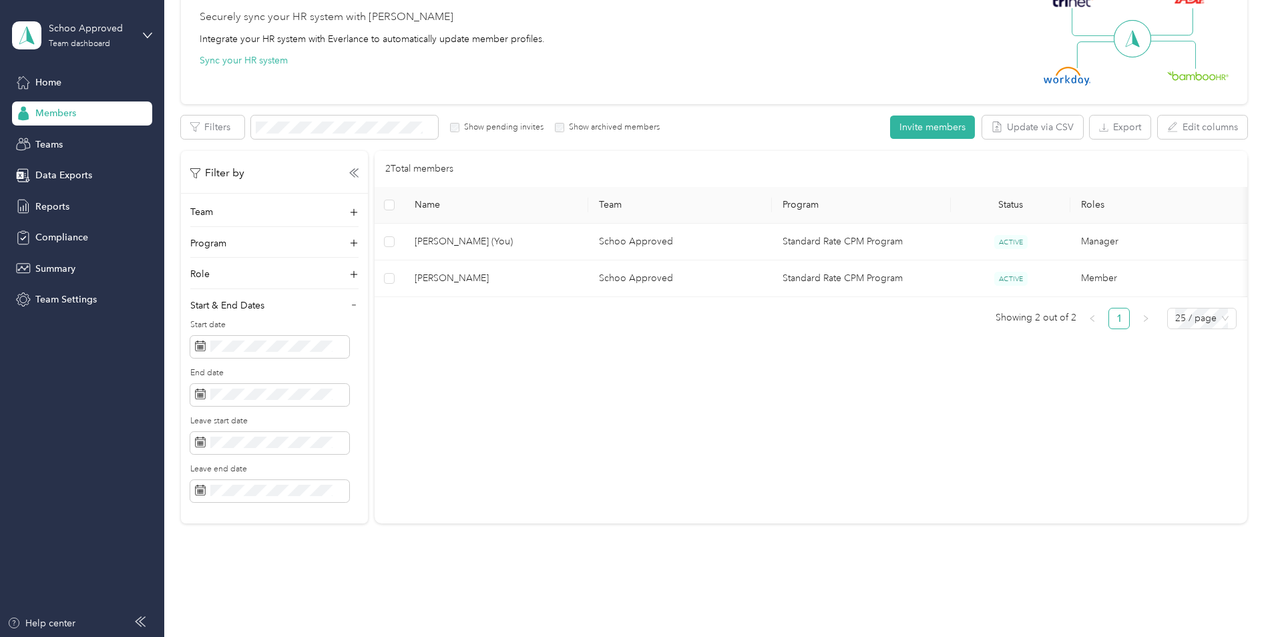
click at [142, 620] on icon at bounding box center [140, 621] width 11 height 11
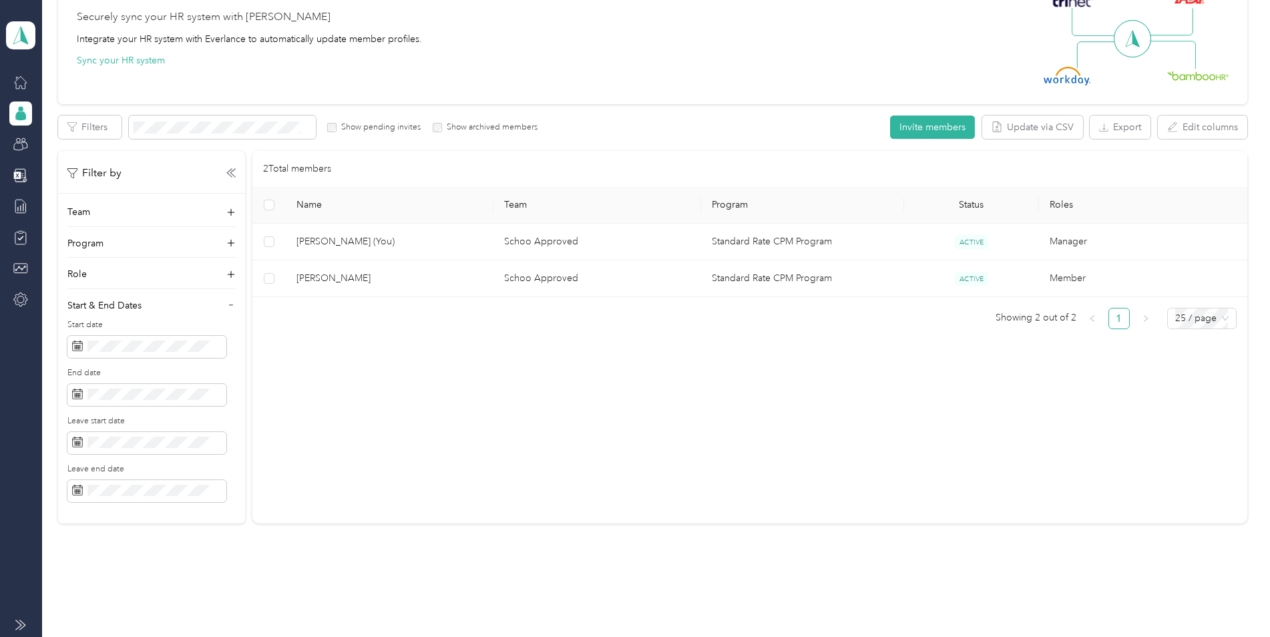
click at [21, 624] on icon at bounding box center [18, 624] width 5 height 9
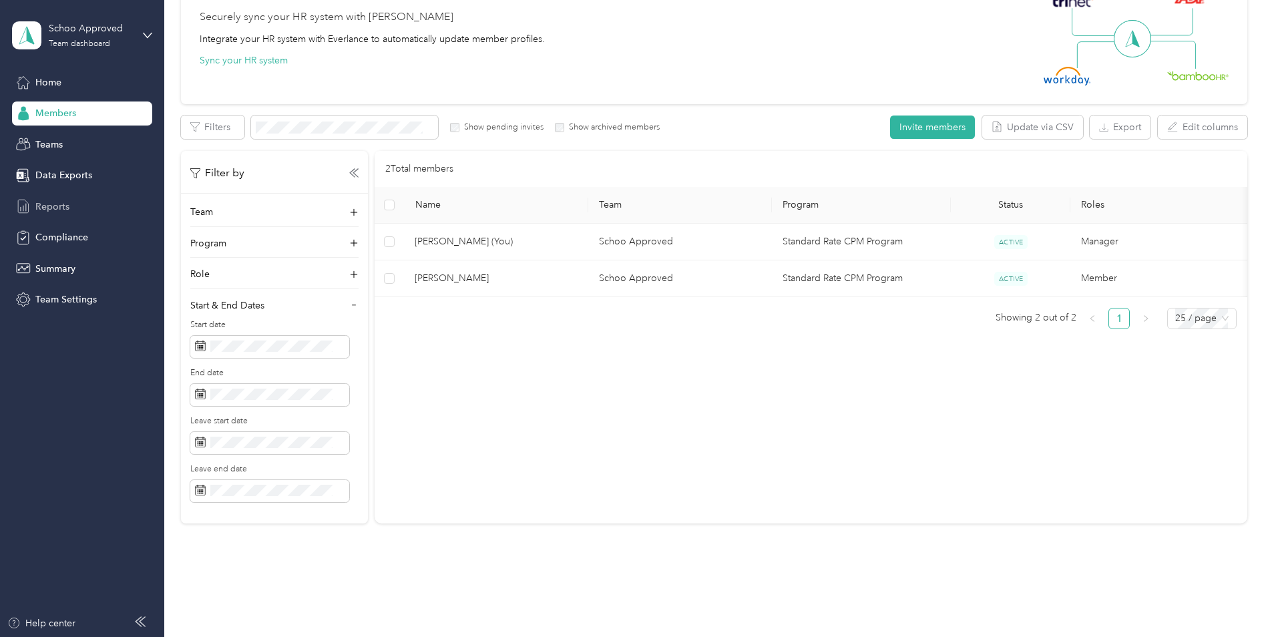
click at [35, 208] on div "Reports" at bounding box center [82, 206] width 140 height 24
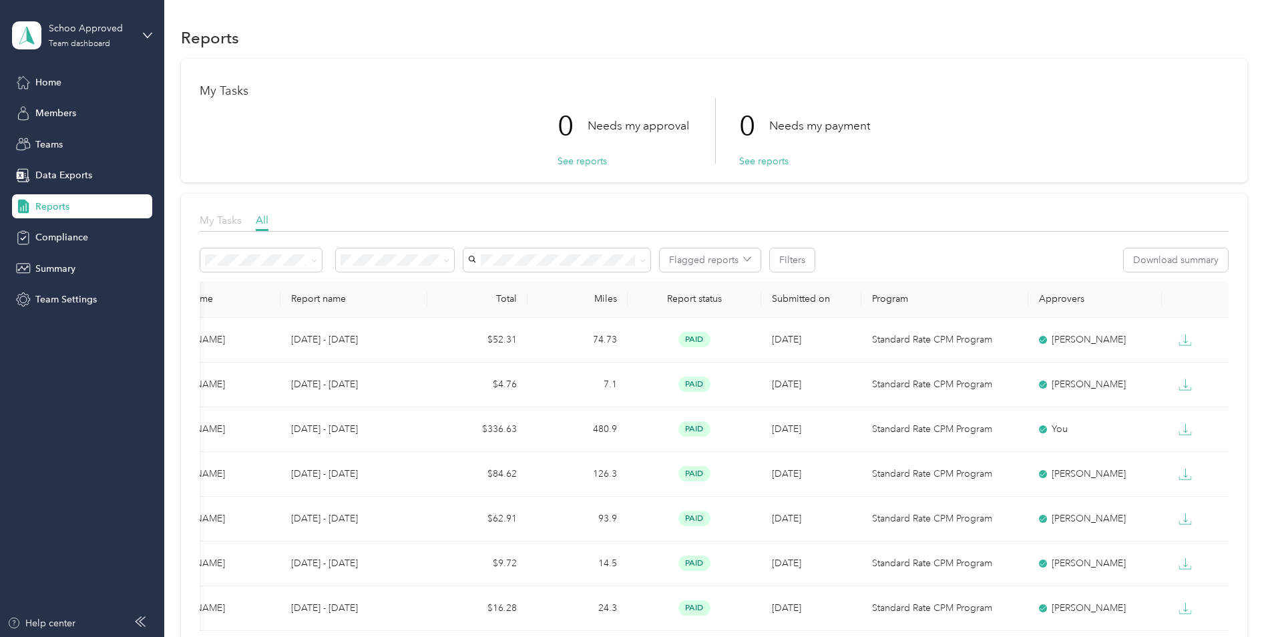
click at [223, 221] on span "My Tasks" at bounding box center [221, 220] width 42 height 13
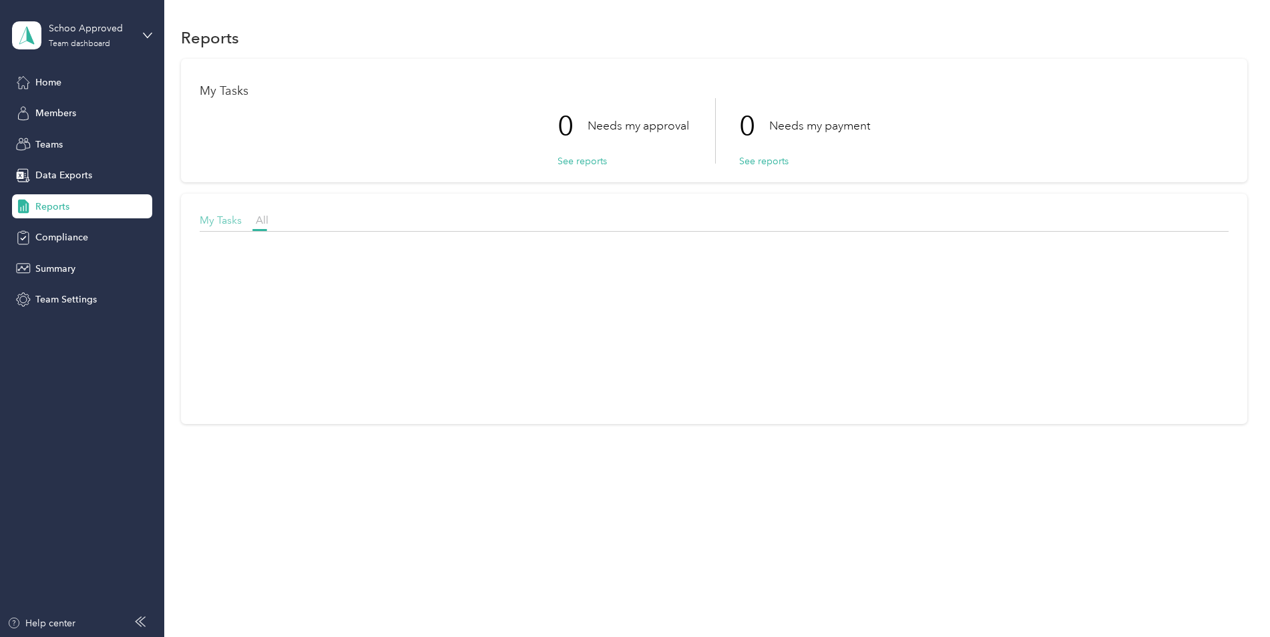
scroll to position [0, 74]
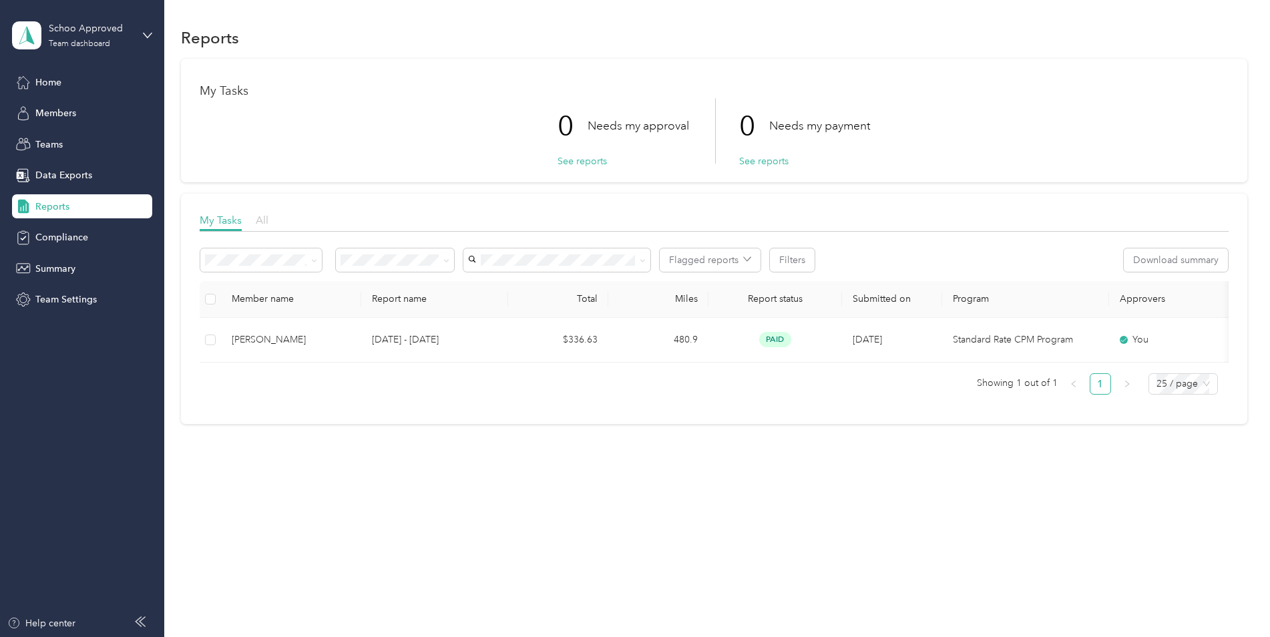
click at [258, 218] on span "All" at bounding box center [262, 220] width 13 height 13
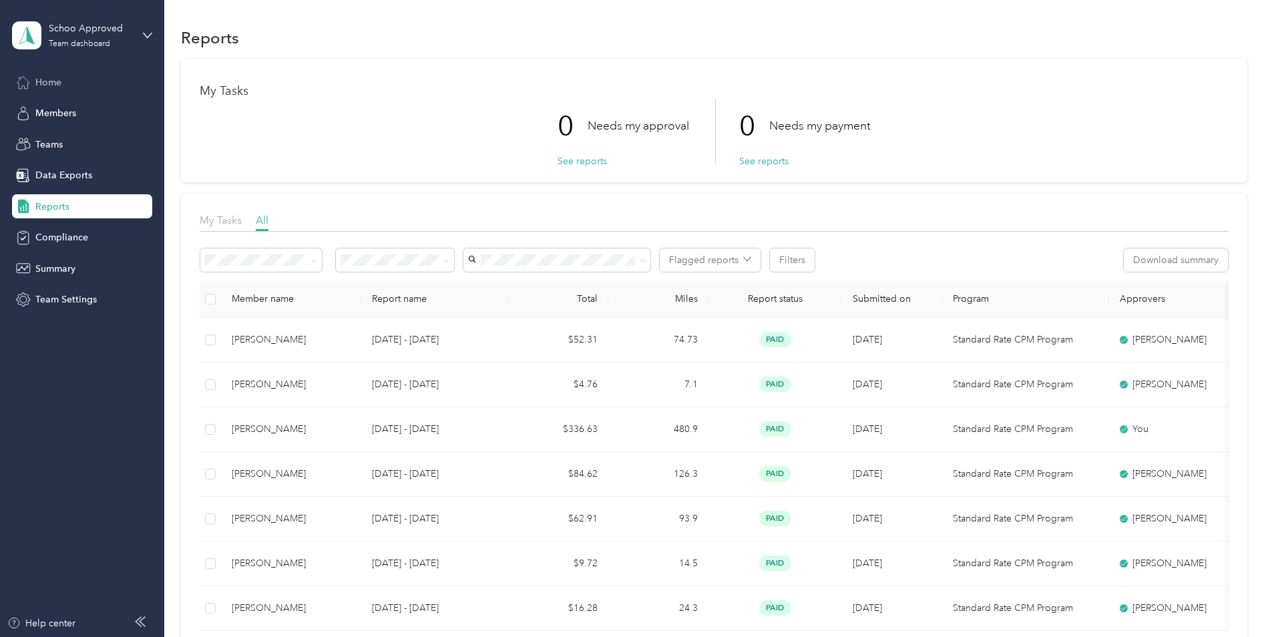
click at [59, 80] on span "Home" at bounding box center [48, 82] width 26 height 14
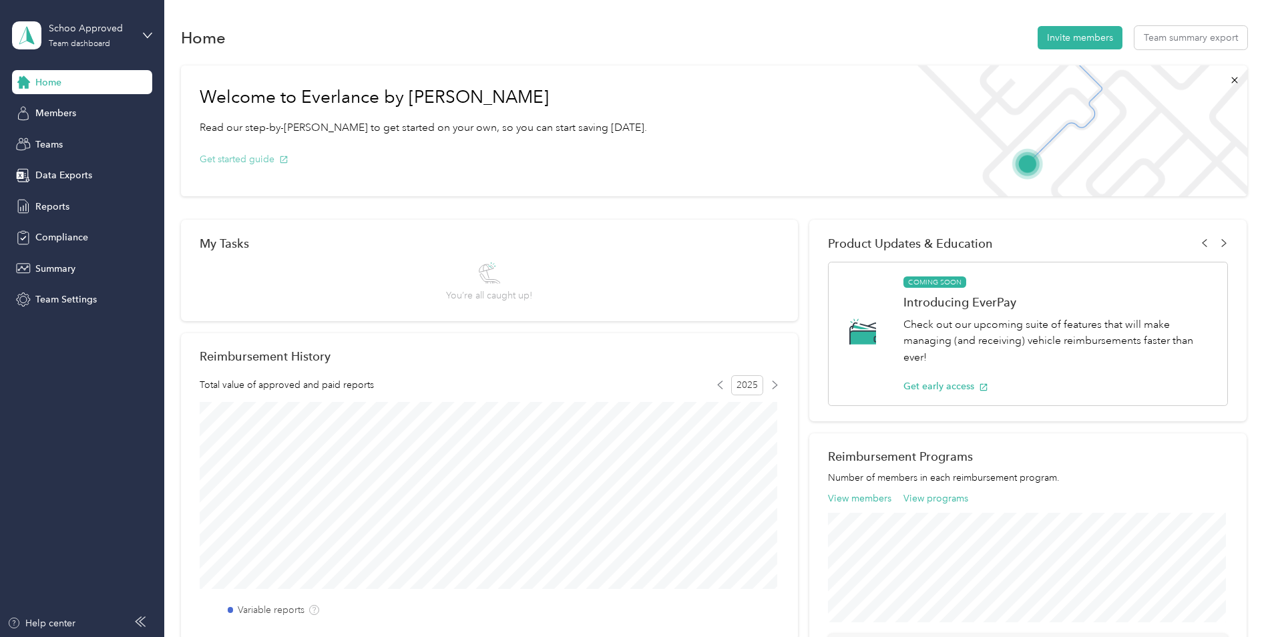
click at [229, 161] on button "Get started guide" at bounding box center [244, 159] width 89 height 14
click at [149, 35] on icon at bounding box center [148, 35] width 8 height 5
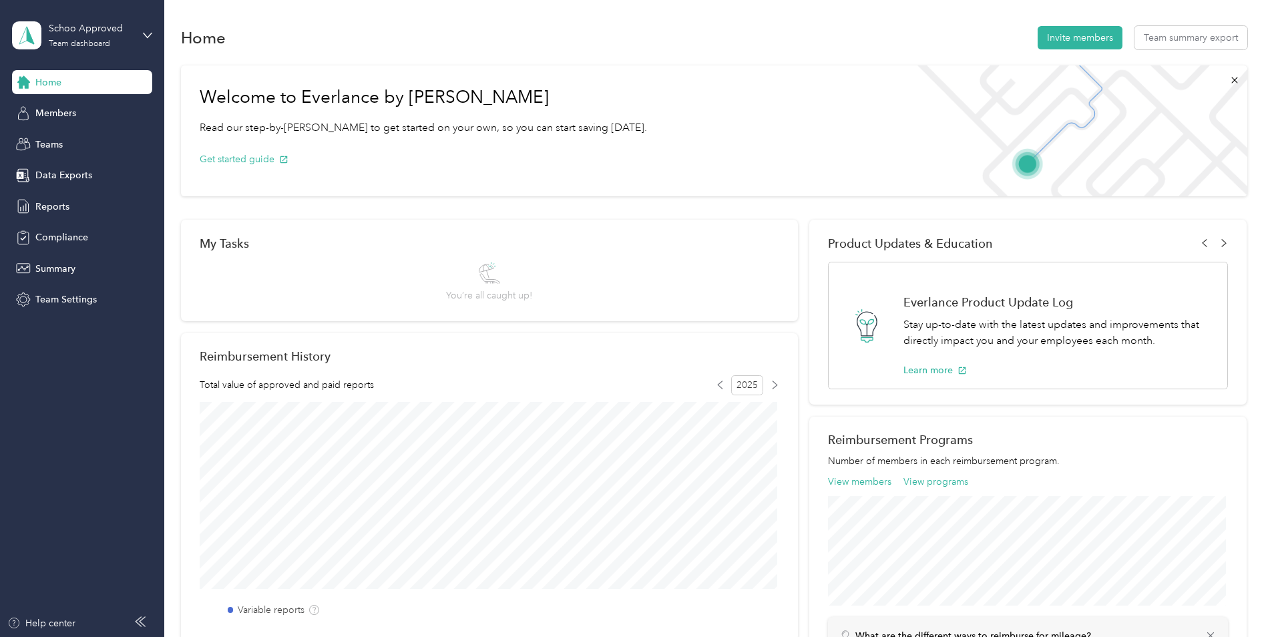
click at [71, 168] on div "Log out" at bounding box center [49, 170] width 51 height 14
